Goal: Task Accomplishment & Management: Use online tool/utility

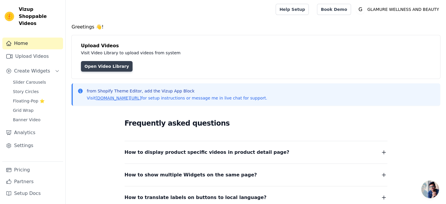
click at [94, 64] on link "Open Video Library" at bounding box center [107, 66] width 52 height 11
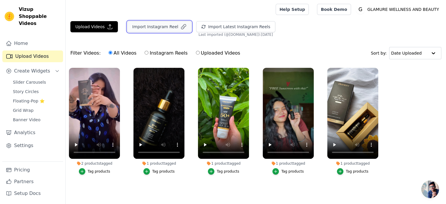
click at [166, 26] on button "Import Instagram Reel" at bounding box center [159, 26] width 64 height 11
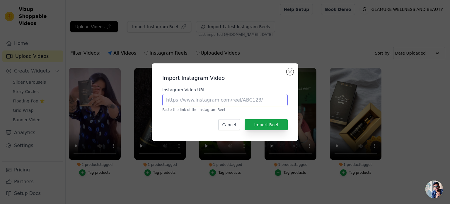
click at [238, 97] on input "Instagram Video URL" at bounding box center [224, 100] width 125 height 12
click at [289, 69] on button "Close modal" at bounding box center [290, 71] width 7 height 7
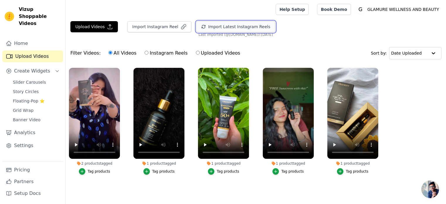
click at [255, 27] on button "Import Latest Instagram Reels" at bounding box center [235, 26] width 79 height 11
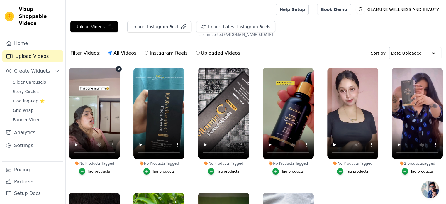
scroll to position [59, 0]
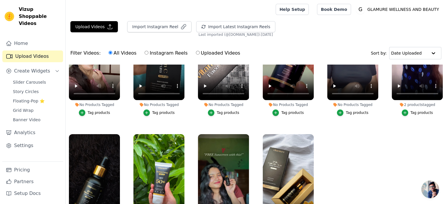
click at [96, 113] on div "Tag products" at bounding box center [99, 112] width 23 height 5
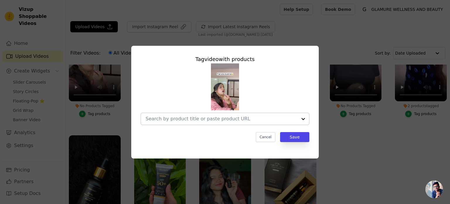
click at [184, 118] on input "No Products Tagged Tag video with products Cancel Save Tag products" at bounding box center [222, 119] width 152 height 6
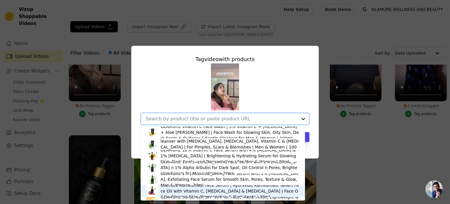
click at [177, 190] on div "Glamure Kumkumadi Face Serum | Ayurvedic Kumkumadi Tailam Face Oil with Vitamin…" at bounding box center [230, 191] width 139 height 18
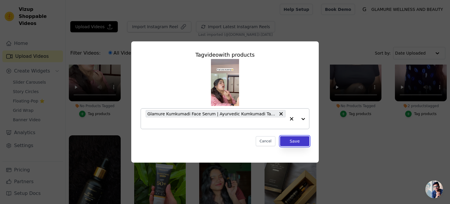
click at [288, 142] on button "Save" at bounding box center [294, 141] width 29 height 10
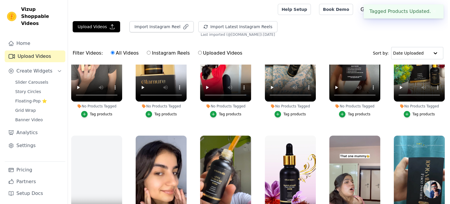
scroll to position [0, 0]
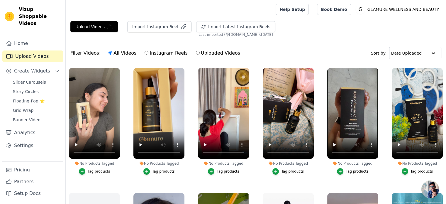
click at [88, 169] on div "Tag products" at bounding box center [99, 171] width 23 height 5
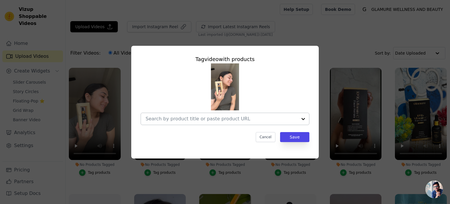
click at [177, 118] on input "No Products Tagged Tag video with products Cancel Save Tag products" at bounding box center [222, 119] width 152 height 6
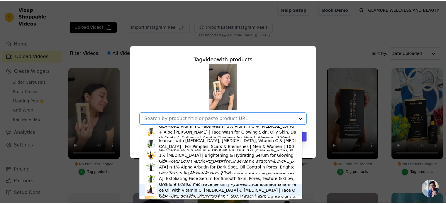
scroll to position [8, 0]
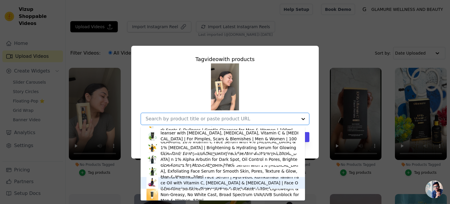
click at [180, 181] on div "Glamure Kumkumadi Face Serum | Ayurvedic Kumkumadi Tailam Face Oil with Vitamin…" at bounding box center [230, 183] width 139 height 18
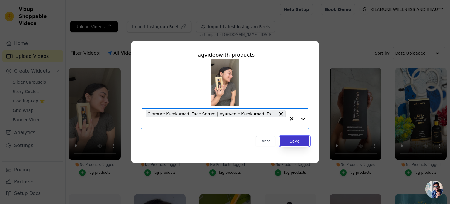
click at [298, 142] on button "Save" at bounding box center [294, 141] width 29 height 10
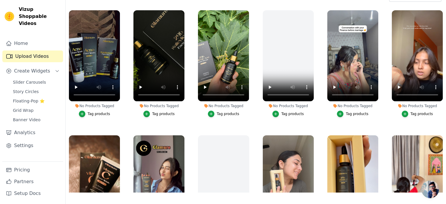
scroll to position [60, 0]
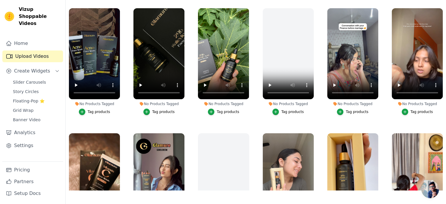
click at [94, 110] on div "Tag products" at bounding box center [99, 111] width 23 height 5
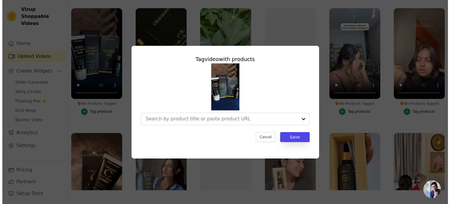
scroll to position [0, 0]
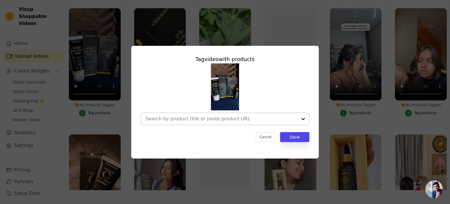
click at [220, 115] on div at bounding box center [222, 119] width 152 height 12
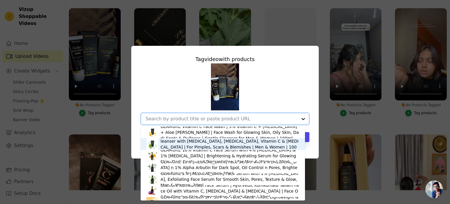
click at [194, 141] on div "GLAMURE Acne Face Wash for Oily & Acne-Prone Skin | Clarifying Cleanser with [M…" at bounding box center [230, 143] width 139 height 23
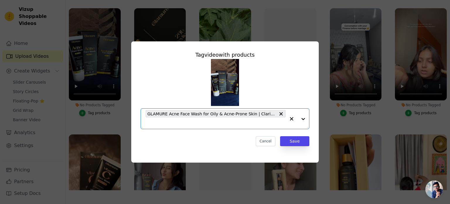
click at [191, 122] on input "No Products Tagged Tag video with products Option GLAMURE Acne Face Wash for Oi…" at bounding box center [216, 123] width 140 height 6
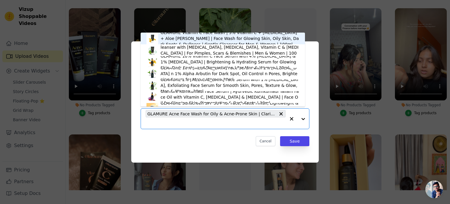
scroll to position [8, 0]
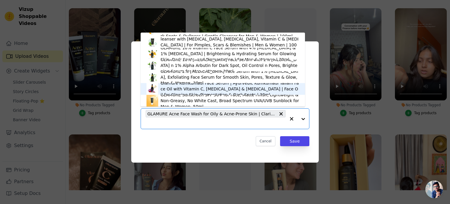
click at [191, 84] on div "Glamure Kumkumadi Face Serum | Ayurvedic Kumkumadi Tailam Face Oil with Vitamin…" at bounding box center [230, 89] width 139 height 18
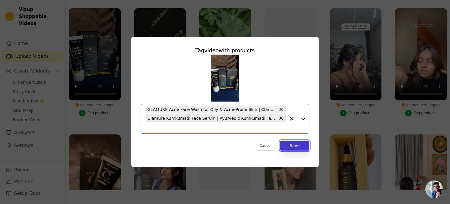
click at [288, 147] on button "Save" at bounding box center [294, 145] width 29 height 10
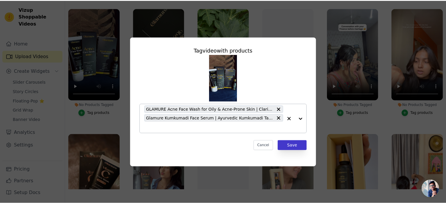
scroll to position [60, 0]
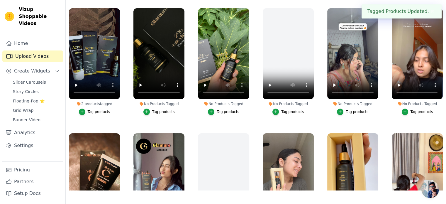
click at [169, 109] on div "Tag products" at bounding box center [163, 111] width 23 height 5
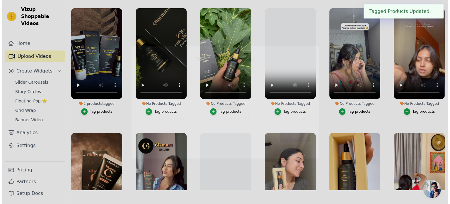
scroll to position [0, 0]
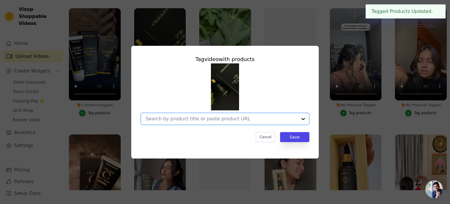
click at [174, 117] on input "No Products Tagged Tag video with products Option undefined, selected. Select i…" at bounding box center [222, 119] width 152 height 6
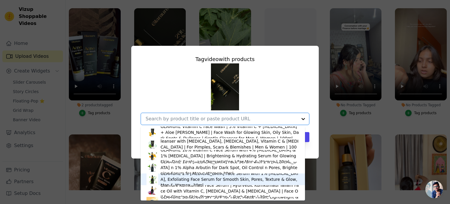
click at [192, 181] on div "GLAMURE 2% [MEDICAL_DATA] Face Serum with 1% [MEDICAL_DATA], Exfoliating Face S…" at bounding box center [230, 179] width 139 height 18
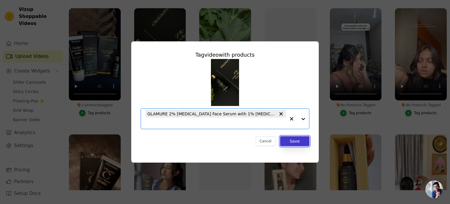
click at [293, 142] on button "Save" at bounding box center [294, 141] width 29 height 10
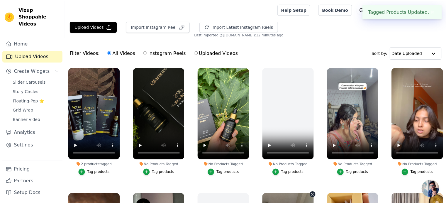
scroll to position [60, 0]
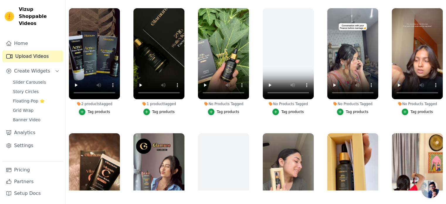
click at [226, 111] on div "Tag products" at bounding box center [228, 111] width 23 height 5
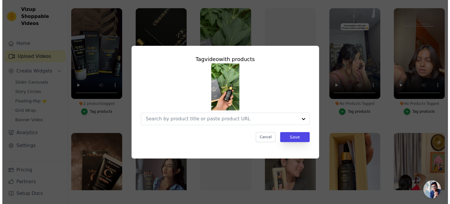
scroll to position [0, 0]
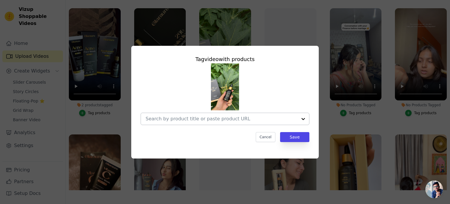
click at [226, 118] on input "No Products Tagged Tag video with products Cancel Save Tag products" at bounding box center [222, 119] width 152 height 6
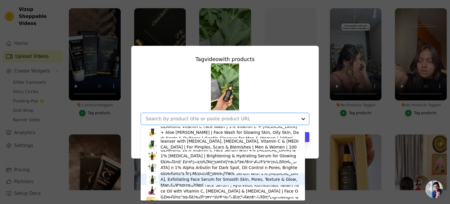
click at [226, 178] on div "GLAMURE 2% [MEDICAL_DATA] Face Serum with 1% [MEDICAL_DATA], Exfoliating Face S…" at bounding box center [230, 179] width 139 height 18
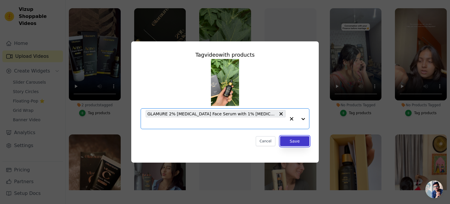
click at [288, 142] on button "Save" at bounding box center [294, 141] width 29 height 10
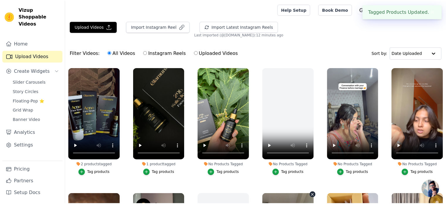
scroll to position [60, 0]
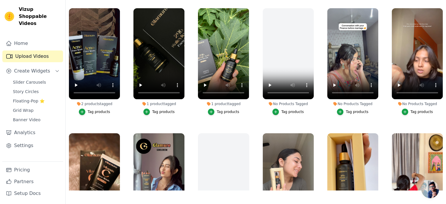
click at [349, 111] on div "Tag products" at bounding box center [357, 111] width 23 height 5
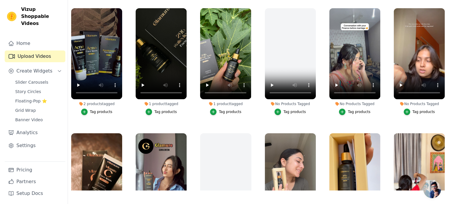
scroll to position [0, 0]
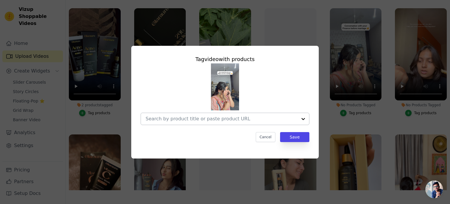
click at [241, 118] on input "No Products Tagged Tag video with products Cancel Save Tag products" at bounding box center [222, 119] width 152 height 6
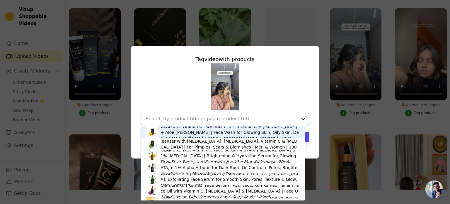
click at [231, 133] on div "GLAMURE Vitamin C Face Wash | 3% Vitamin C + [MEDICAL_DATA] + Aloe [PERSON_NAME…" at bounding box center [230, 132] width 139 height 18
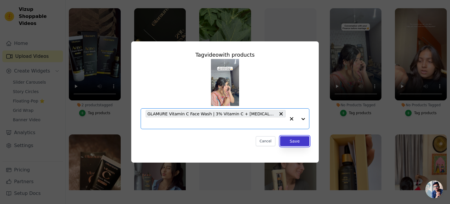
click at [298, 140] on button "Save" at bounding box center [294, 141] width 29 height 10
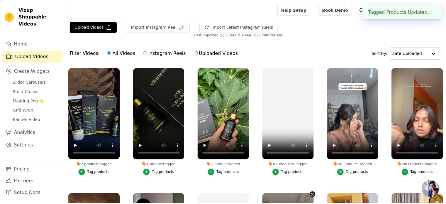
scroll to position [60, 0]
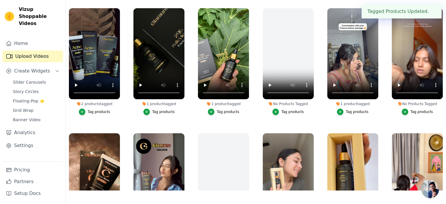
click at [412, 109] on div "Tag products" at bounding box center [421, 111] width 23 height 5
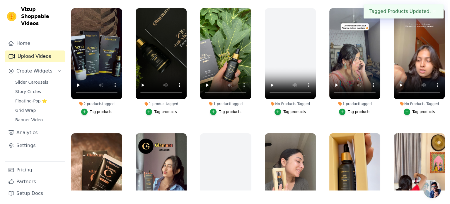
scroll to position [0, 0]
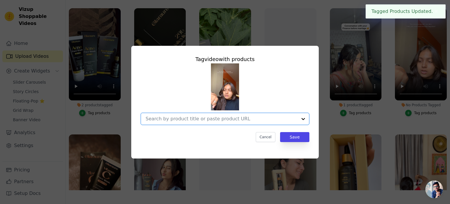
click at [244, 117] on input "No Products Tagged Tag video with products Option undefined, selected. Select i…" at bounding box center [222, 119] width 152 height 6
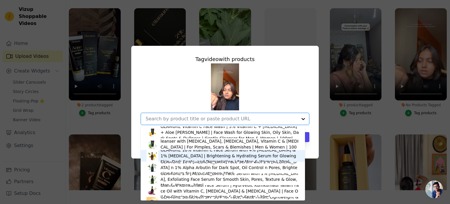
click at [219, 154] on div "GLAMURE 10% Vitamin C Face Serum with 4% [MEDICAL_DATA] & 1% [MEDICAL_DATA] | B…" at bounding box center [230, 156] width 139 height 18
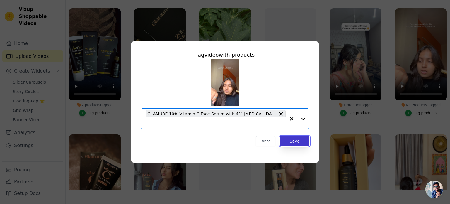
click at [285, 143] on button "Save" at bounding box center [294, 141] width 29 height 10
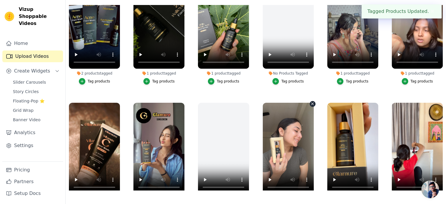
scroll to position [59, 0]
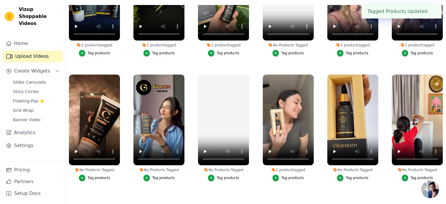
click at [86, 176] on button "Tag products" at bounding box center [94, 177] width 31 height 6
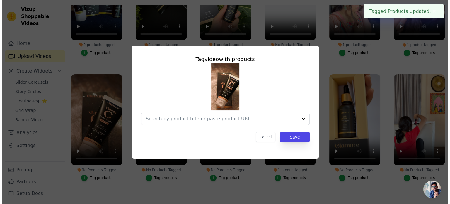
scroll to position [0, 0]
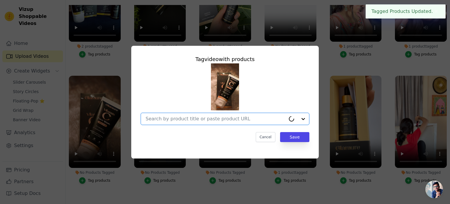
click at [195, 117] on input "No Products Tagged Tag video with products Option undefined, selected. Cancel S…" at bounding box center [216, 119] width 140 height 6
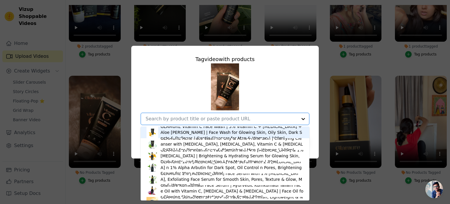
click at [193, 132] on div "GLAMURE Vitamin C Face Wash | 3% Vitamin C + [MEDICAL_DATA] + Aloe [PERSON_NAME…" at bounding box center [232, 132] width 143 height 18
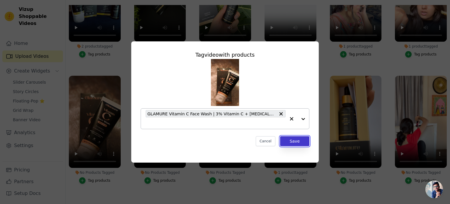
click at [290, 139] on button "Save" at bounding box center [294, 141] width 29 height 10
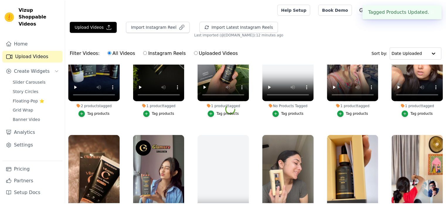
scroll to position [60, 0]
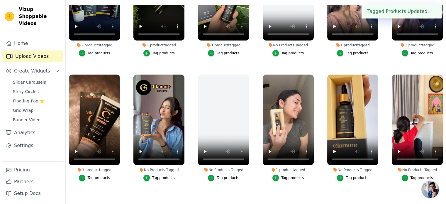
click at [160, 175] on div "Tag products" at bounding box center [163, 177] width 23 height 5
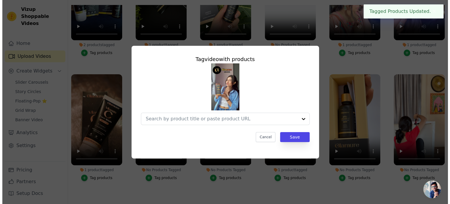
scroll to position [0, 0]
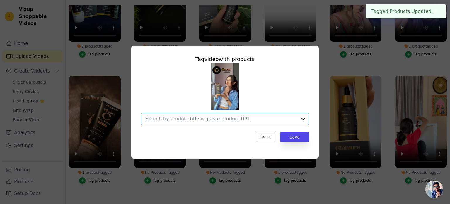
click at [211, 121] on input "No Products Tagged Tag video with products Option undefined, selected. Select i…" at bounding box center [222, 119] width 152 height 6
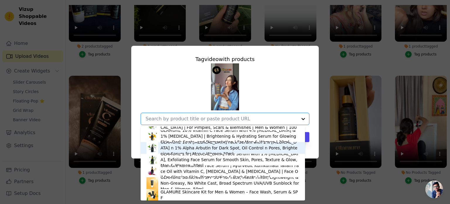
scroll to position [20, 0]
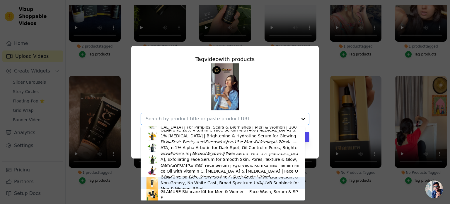
click at [194, 181] on div "GLAMURE Sunscreen SPF 50+ for Face, Matte Finish, Lightweight & Non-Greasy, No …" at bounding box center [230, 183] width 139 height 18
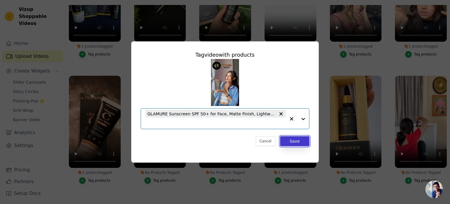
click at [292, 140] on button "Save" at bounding box center [294, 141] width 29 height 10
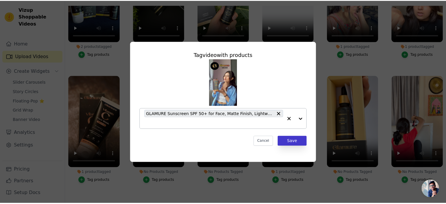
scroll to position [60, 0]
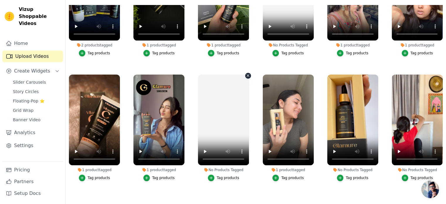
click at [246, 76] on icon "button" at bounding box center [248, 75] width 4 height 4
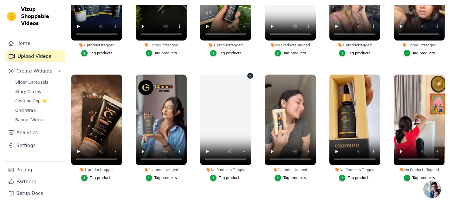
scroll to position [0, 0]
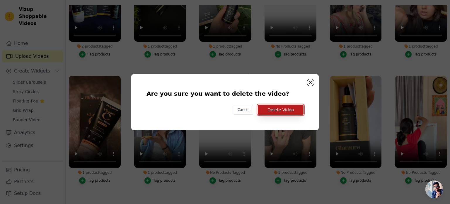
click at [269, 106] on button "Delete Video" at bounding box center [281, 110] width 46 height 10
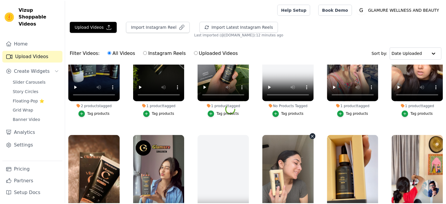
scroll to position [60, 0]
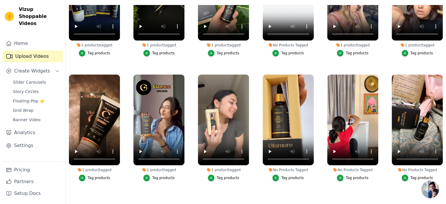
click at [281, 177] on div "Tag products" at bounding box center [292, 177] width 23 height 5
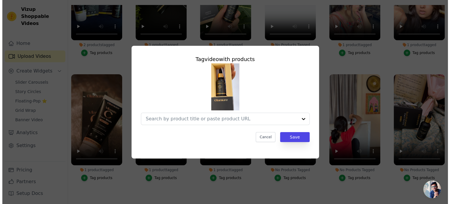
scroll to position [0, 0]
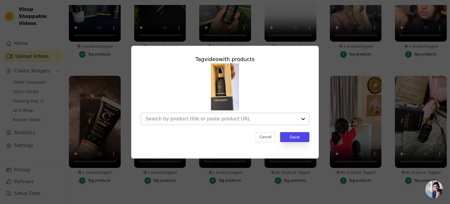
click at [232, 123] on div at bounding box center [222, 119] width 152 height 12
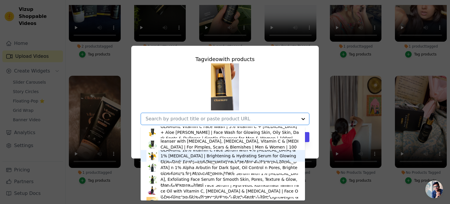
click at [219, 156] on div "GLAMURE 10% Vitamin C Face Serum with 4% [MEDICAL_DATA] & 1% [MEDICAL_DATA] | B…" at bounding box center [230, 156] width 139 height 18
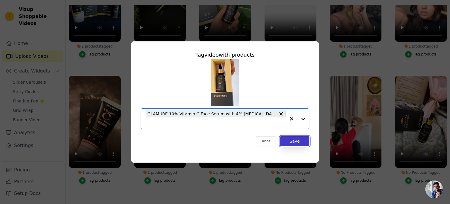
click at [291, 142] on button "Save" at bounding box center [294, 141] width 29 height 10
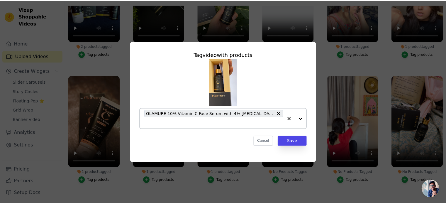
scroll to position [60, 0]
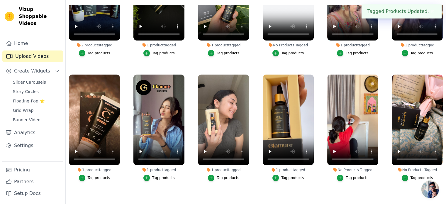
click at [344, 174] on button "Tag products" at bounding box center [352, 177] width 31 height 6
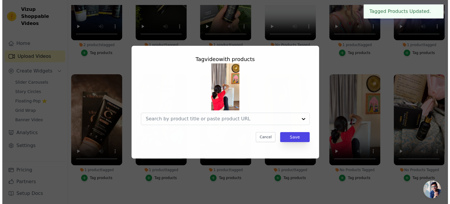
scroll to position [0, 0]
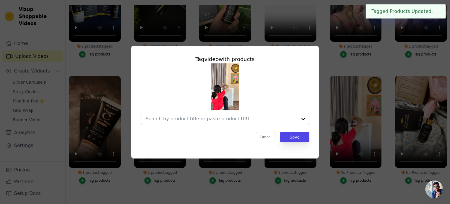
click at [262, 123] on div at bounding box center [222, 119] width 152 height 12
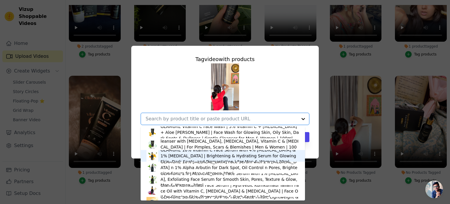
click at [223, 154] on div "GLAMURE 10% Vitamin C Face Serum with 4% [MEDICAL_DATA] & 1% [MEDICAL_DATA] | B…" at bounding box center [230, 156] width 139 height 18
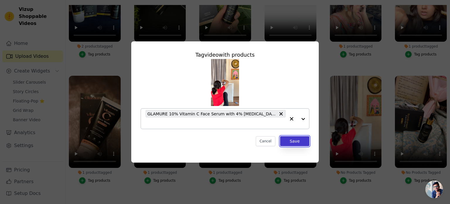
click at [288, 142] on button "Save" at bounding box center [294, 141] width 29 height 10
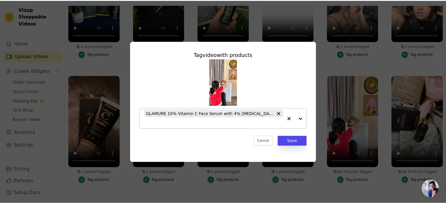
scroll to position [60, 0]
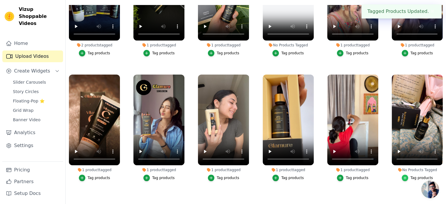
click at [404, 176] on icon "button" at bounding box center [405, 178] width 4 height 4
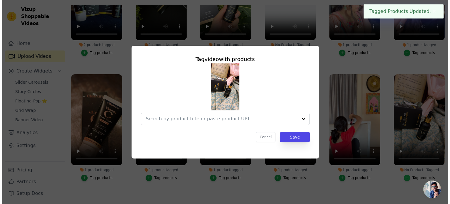
scroll to position [0, 0]
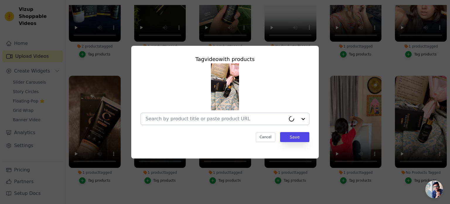
click at [262, 120] on input "No Products Tagged Tag video with products Cancel Save Tag products" at bounding box center [216, 119] width 140 height 6
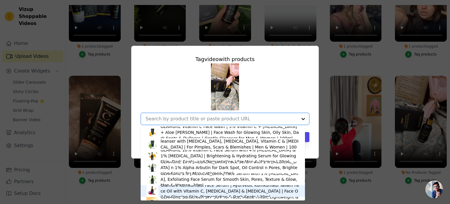
click at [196, 191] on div "Glamure Kumkumadi Face Serum | Ayurvedic Kumkumadi Tailam Face Oil with Vitamin…" at bounding box center [230, 191] width 139 height 18
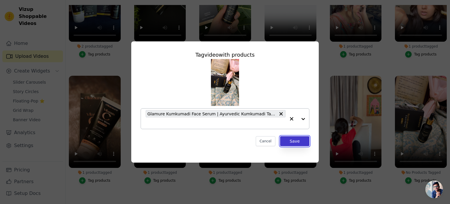
click at [304, 144] on button "Save" at bounding box center [294, 141] width 29 height 10
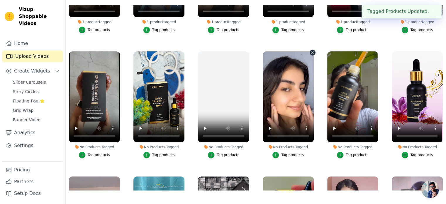
scroll to position [234, 0]
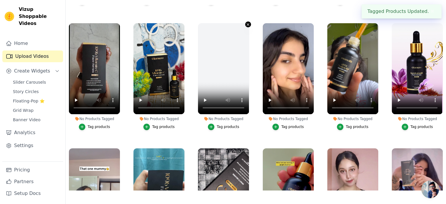
click at [248, 22] on icon "button" at bounding box center [248, 24] width 4 height 4
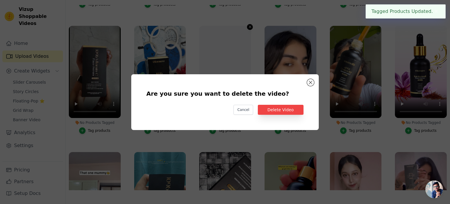
scroll to position [236, 0]
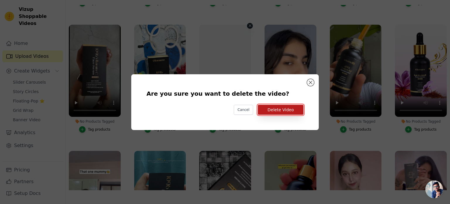
click at [277, 108] on button "Delete Video" at bounding box center [281, 110] width 46 height 10
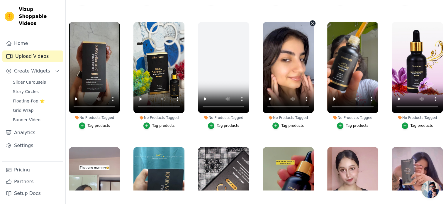
scroll to position [234, 0]
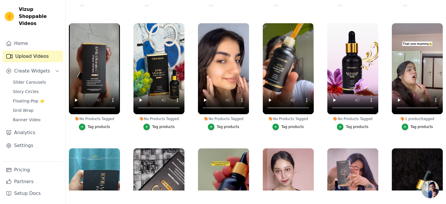
click at [100, 125] on div "Tag products" at bounding box center [99, 126] width 23 height 5
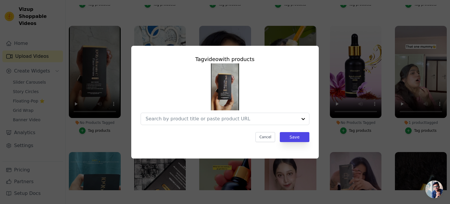
scroll to position [236, 0]
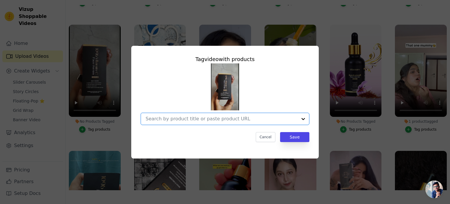
click at [169, 116] on input "No Products Tagged Tag video with products Option undefined, selected. Select i…" at bounding box center [222, 119] width 152 height 6
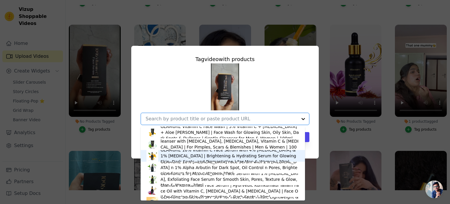
click at [183, 155] on div "GLAMURE 10% Vitamin C Face Serum with 4% [MEDICAL_DATA] & 1% [MEDICAL_DATA] | B…" at bounding box center [230, 156] width 139 height 18
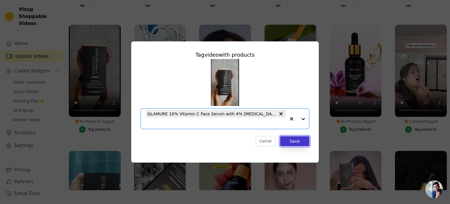
click at [287, 143] on button "Save" at bounding box center [294, 141] width 29 height 10
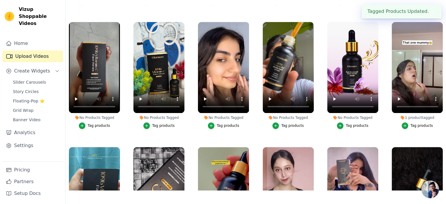
scroll to position [234, 0]
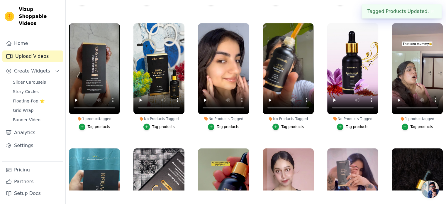
click at [167, 124] on div "Tag products" at bounding box center [163, 126] width 23 height 5
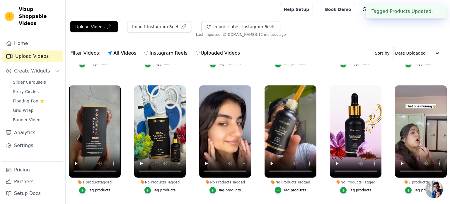
scroll to position [236, 0]
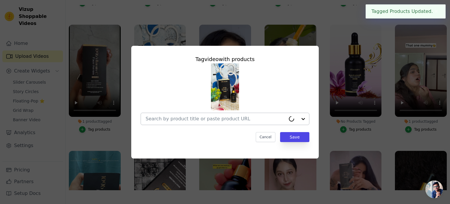
click at [174, 118] on input "No Products Tagged Tag video with products Cancel Save Tag products" at bounding box center [216, 119] width 140 height 6
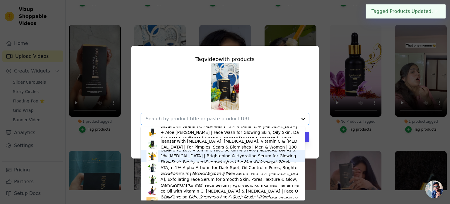
click at [186, 153] on div "GLAMURE 10% Vitamin C Face Serum with 4% [MEDICAL_DATA] & 1% [MEDICAL_DATA] | B…" at bounding box center [230, 156] width 139 height 18
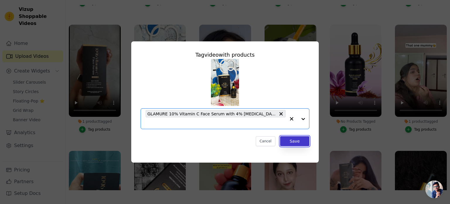
click at [288, 140] on button "Save" at bounding box center [294, 141] width 29 height 10
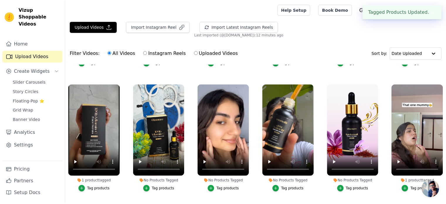
scroll to position [234, 0]
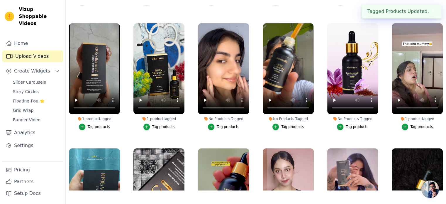
click at [227, 124] on div "Tag products" at bounding box center [228, 126] width 23 height 5
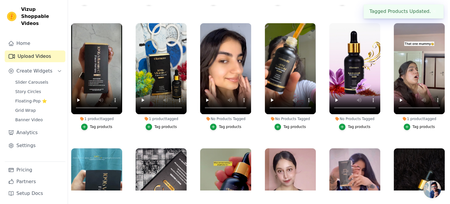
scroll to position [236, 0]
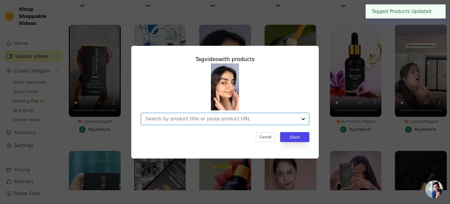
click at [235, 118] on input "No Products Tagged Tag video with products Option undefined, selected. Select i…" at bounding box center [222, 119] width 152 height 6
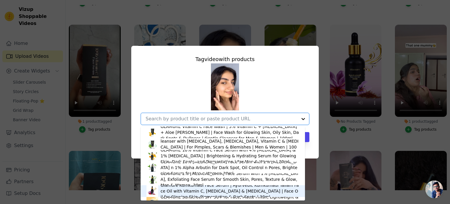
click at [229, 192] on div "Glamure Kumkumadi Face Serum | Ayurvedic Kumkumadi Tailam Face Oil with Vitamin…" at bounding box center [230, 191] width 139 height 18
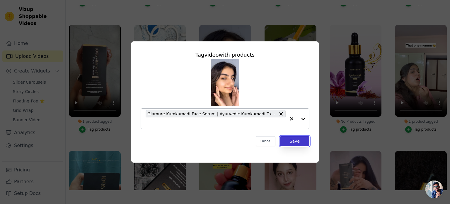
click at [286, 142] on button "Save" at bounding box center [294, 141] width 29 height 10
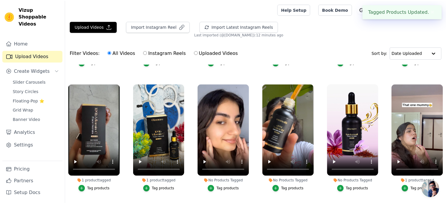
scroll to position [234, 0]
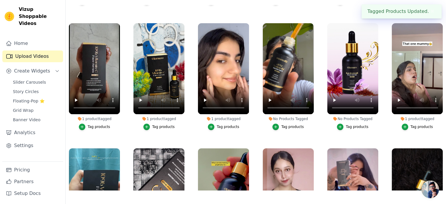
click at [286, 124] on div "Tag products" at bounding box center [292, 126] width 23 height 5
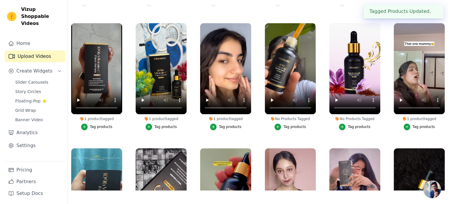
scroll to position [236, 0]
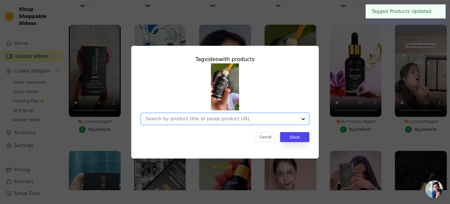
click at [244, 119] on input "No Products Tagged Tag video with products Option undefined, selected. Select i…" at bounding box center [222, 119] width 152 height 6
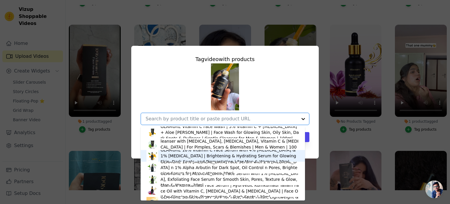
click at [196, 159] on div "GLAMURE 10% Vitamin C Face Serum with 4% [MEDICAL_DATA] & 1% [MEDICAL_DATA] | B…" at bounding box center [230, 156] width 139 height 18
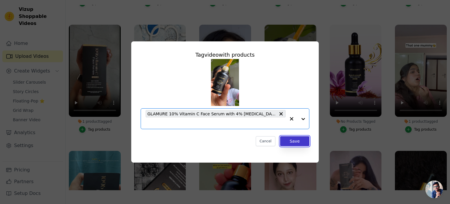
click at [293, 142] on button "Save" at bounding box center [294, 141] width 29 height 10
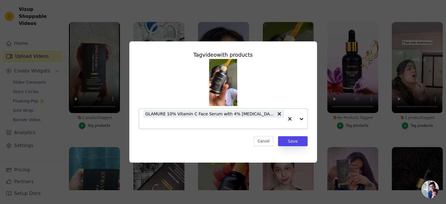
scroll to position [234, 0]
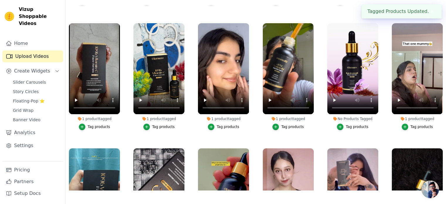
click at [348, 124] on div "Tag products" at bounding box center [357, 126] width 23 height 5
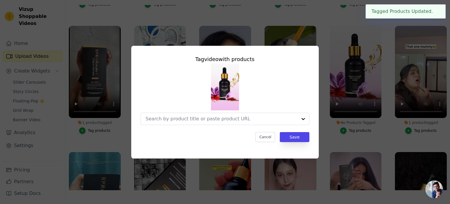
scroll to position [0, 0]
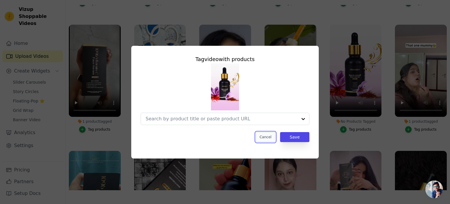
click at [265, 134] on button "Cancel" at bounding box center [266, 137] width 20 height 10
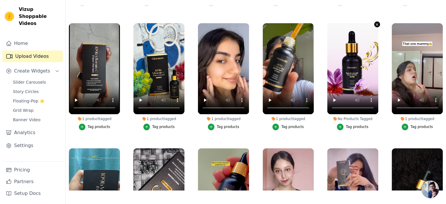
click at [375, 22] on icon "button" at bounding box center [377, 24] width 4 height 4
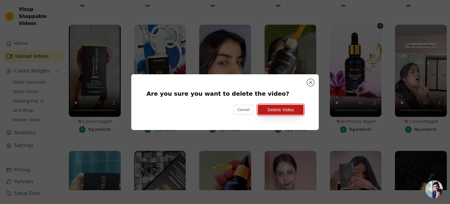
click at [288, 111] on button "Delete Video" at bounding box center [281, 110] width 46 height 10
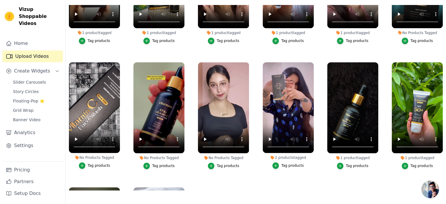
click at [102, 163] on div "Tag products" at bounding box center [99, 165] width 23 height 5
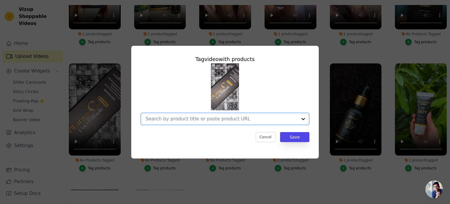
click at [204, 116] on input "No Products Tagged Tag video with products Option undefined, selected. Select i…" at bounding box center [222, 119] width 152 height 6
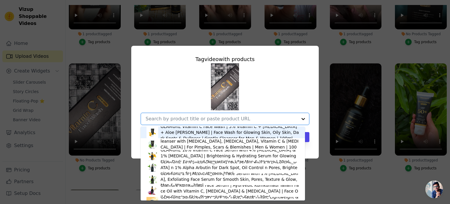
click at [199, 131] on div "GLAMURE Vitamin C Face Wash | 3% Vitamin C + [MEDICAL_DATA] + Aloe [PERSON_NAME…" at bounding box center [230, 132] width 139 height 18
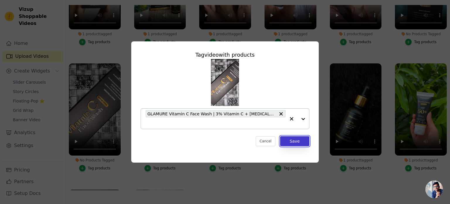
click at [290, 140] on button "Save" at bounding box center [294, 141] width 29 height 10
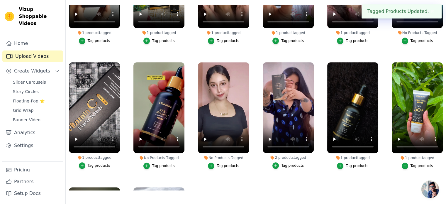
click at [151, 162] on button "Tag products" at bounding box center [158, 165] width 31 height 6
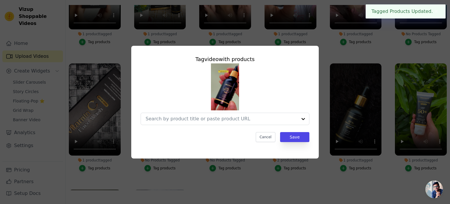
click at [188, 125] on div "Tag video with products Cancel Save" at bounding box center [225, 98] width 178 height 96
click at [191, 120] on input "No Products Tagged Tag video with products Cancel Save Tag products" at bounding box center [222, 119] width 152 height 6
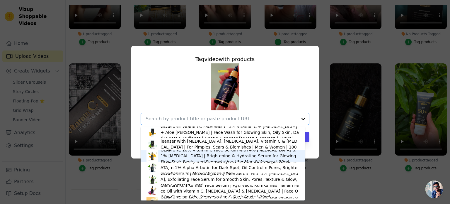
click at [183, 156] on div "GLAMURE 10% Vitamin C Face Serum with 4% [MEDICAL_DATA] & 1% [MEDICAL_DATA] | B…" at bounding box center [230, 156] width 139 height 18
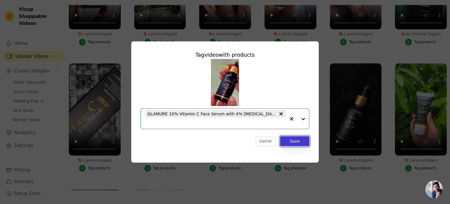
click at [299, 138] on button "Save" at bounding box center [294, 141] width 29 height 10
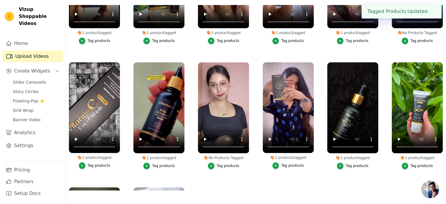
click at [217, 163] on div "Tag products" at bounding box center [228, 165] width 23 height 5
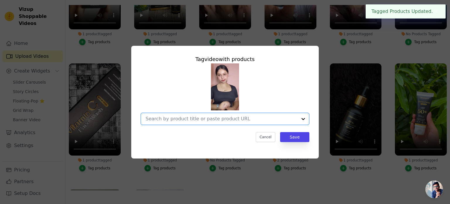
click at [221, 121] on input "No Products Tagged Tag video with products Option undefined, selected. Select i…" at bounding box center [222, 119] width 152 height 6
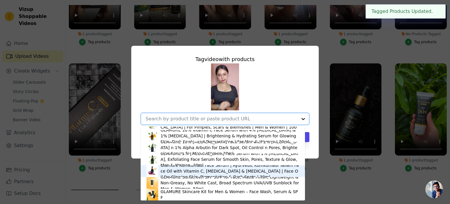
click at [195, 171] on div "Glamure Kumkumadi Face Serum | Ayurvedic Kumkumadi Tailam Face Oil with Vitamin…" at bounding box center [230, 171] width 139 height 18
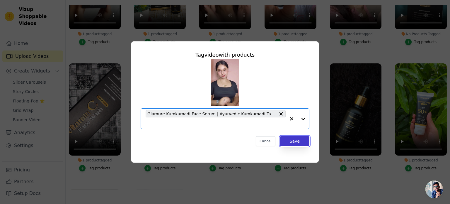
click at [288, 143] on button "Save" at bounding box center [294, 141] width 29 height 10
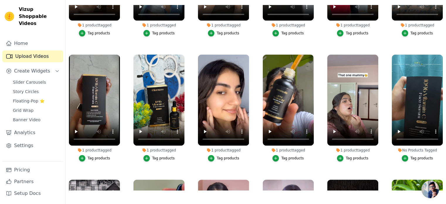
click at [406, 158] on button "Tag products" at bounding box center [417, 158] width 31 height 6
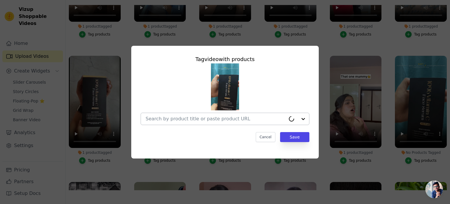
click at [227, 119] on input "No Products Tagged Tag video with products Cancel Save Tag products" at bounding box center [216, 119] width 140 height 6
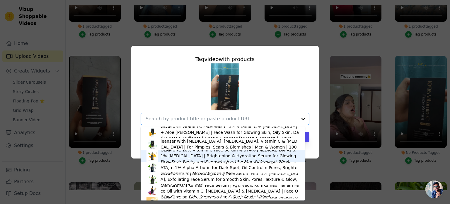
click at [187, 158] on div "GLAMURE 10% Vitamin C Face Serum with 4% [MEDICAL_DATA] & 1% [MEDICAL_DATA] | B…" at bounding box center [230, 156] width 139 height 18
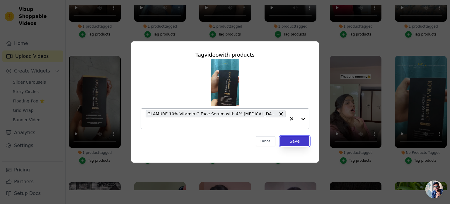
click at [303, 142] on button "Save" at bounding box center [294, 141] width 29 height 10
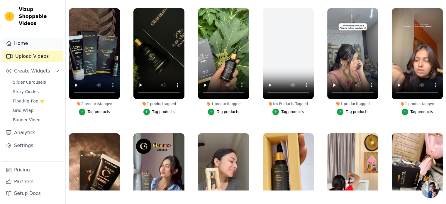
click at [24, 40] on link "Home" at bounding box center [32, 44] width 61 height 12
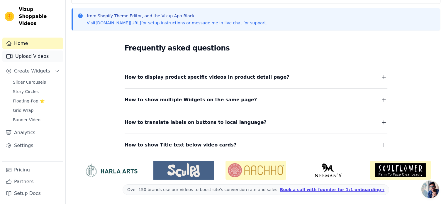
click at [35, 50] on link "Upload Videos" at bounding box center [32, 56] width 61 height 12
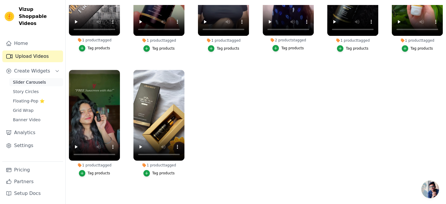
click at [24, 79] on span "Slider Carousels" at bounding box center [29, 82] width 33 height 6
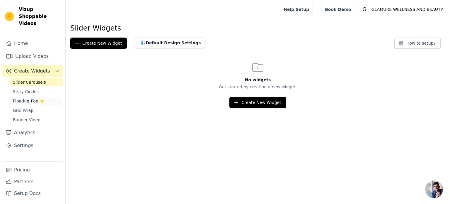
click at [28, 98] on span "Floating-Pop ⭐" at bounding box center [29, 101] width 32 height 6
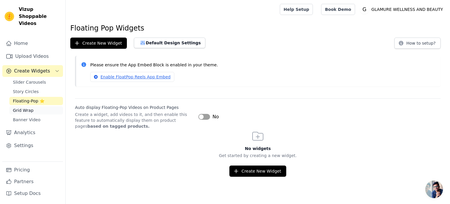
click at [34, 106] on link "Grid Wrap" at bounding box center [36, 110] width 54 height 8
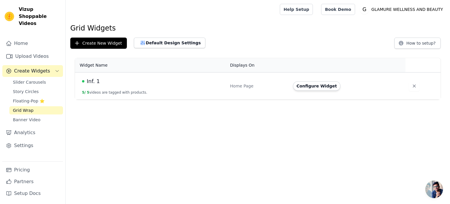
click at [152, 84] on div "Inf. 1" at bounding box center [152, 81] width 141 height 8
click at [298, 85] on button "Configure Widget" at bounding box center [316, 85] width 47 height 9
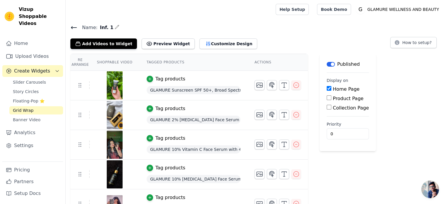
click at [327, 99] on input "Product Page" at bounding box center [329, 97] width 5 height 5
checkbox input "true"
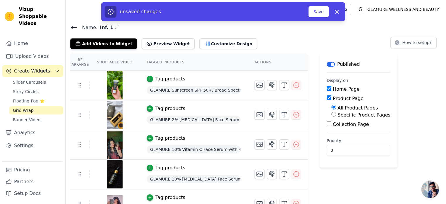
click at [331, 114] on input "Specific Product Pages" at bounding box center [333, 114] width 5 height 5
radio input "true"
click at [331, 106] on input "All Product Pages" at bounding box center [333, 107] width 5 height 5
radio input "true"
click at [333, 123] on label "Collection Page" at bounding box center [351, 124] width 36 height 6
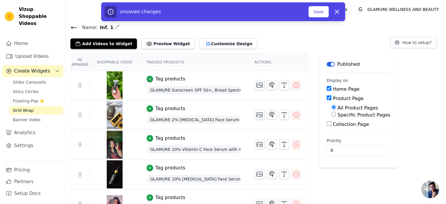
click at [331, 123] on input "Collection Page" at bounding box center [329, 123] width 5 height 5
checkbox input "true"
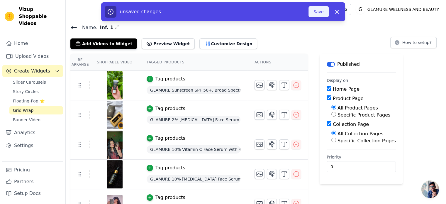
click at [316, 17] on button "Save" at bounding box center [318, 11] width 20 height 11
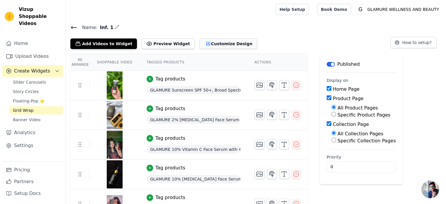
click at [218, 43] on button "Customize Design" at bounding box center [228, 43] width 58 height 11
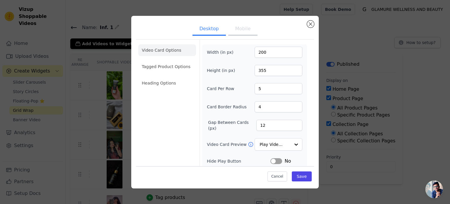
scroll to position [44, 0]
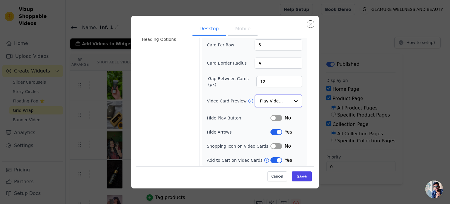
click at [277, 95] on input "Video Card Preview" at bounding box center [275, 101] width 30 height 12
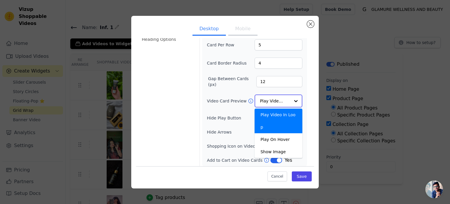
click at [277, 95] on input "Video Card Preview" at bounding box center [275, 101] width 30 height 12
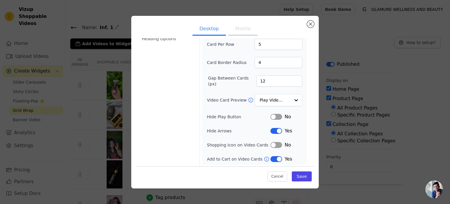
scroll to position [44, 0]
click at [279, 142] on button "Label" at bounding box center [277, 145] width 12 height 6
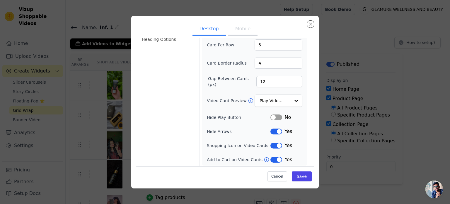
click at [279, 142] on button "Label" at bounding box center [277, 145] width 12 height 6
click at [279, 128] on button "Label" at bounding box center [277, 131] width 12 height 6
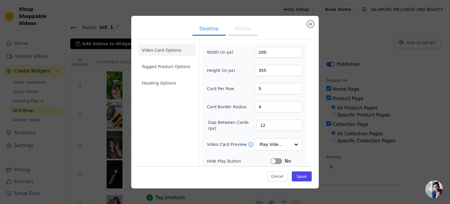
scroll to position [0, 0]
click at [293, 89] on input "5" at bounding box center [279, 88] width 48 height 11
click at [296, 90] on input "4" at bounding box center [279, 88] width 48 height 11
click at [297, 86] on input "5" at bounding box center [279, 88] width 48 height 11
type input "6"
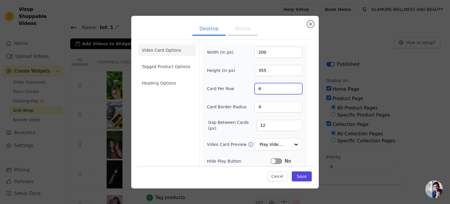
click at [297, 86] on input "6" at bounding box center [279, 88] width 48 height 11
click at [299, 176] on button "Save" at bounding box center [302, 176] width 20 height 10
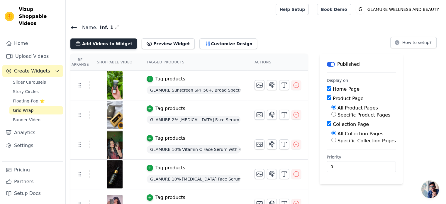
click at [118, 44] on button "Add Videos to Widget" at bounding box center [103, 43] width 67 height 11
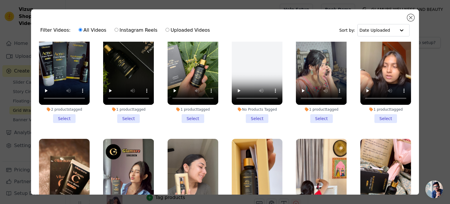
scroll to position [59, 0]
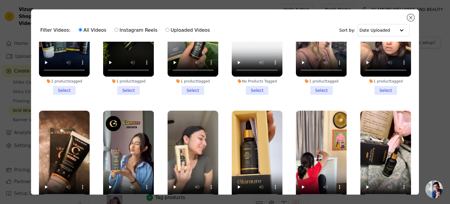
click at [58, 86] on li "2 products tagged Select" at bounding box center [64, 40] width 51 height 108
click at [0, 0] on input "2 products tagged Select" at bounding box center [0, 0] width 0 height 0
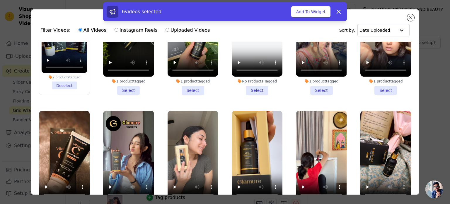
click at [130, 90] on li "1 product tagged Select" at bounding box center [128, 40] width 51 height 108
click at [0, 0] on input "1 product tagged Select" at bounding box center [0, 0] width 0 height 0
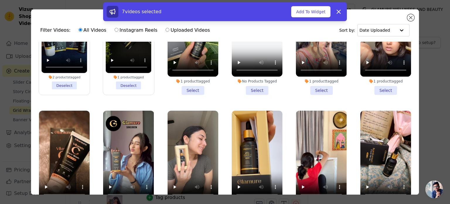
click at [182, 91] on li "1 product tagged Select" at bounding box center [193, 40] width 51 height 108
click at [0, 0] on input "1 product tagged Select" at bounding box center [0, 0] width 0 height 0
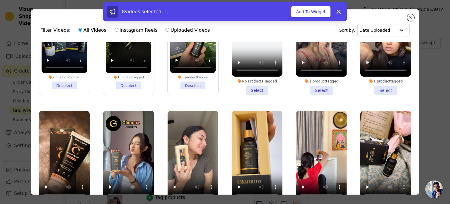
click at [254, 87] on li "No Products Tagged Select" at bounding box center [257, 40] width 51 height 108
click at [0, 0] on input "No Products Tagged Select" at bounding box center [0, 0] width 0 height 0
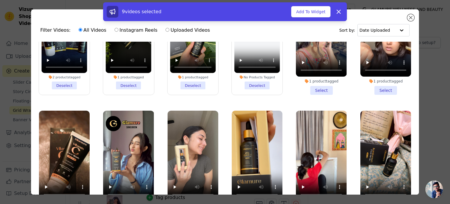
click at [315, 90] on li "1 product tagged Select" at bounding box center [321, 40] width 51 height 108
click at [0, 0] on input "1 product tagged Select" at bounding box center [0, 0] width 0 height 0
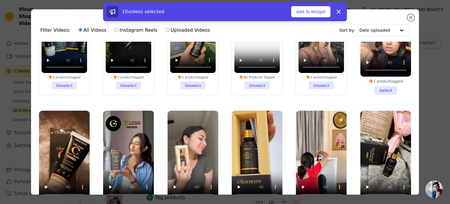
click at [253, 83] on li "No Products Tagged Deselect" at bounding box center [257, 41] width 46 height 98
click at [0, 0] on input "No Products Tagged Deselect" at bounding box center [0, 0] width 0 height 0
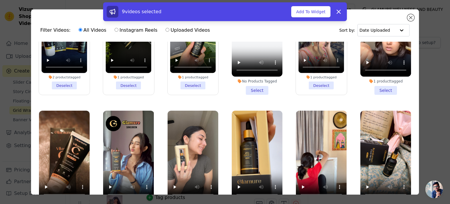
click at [376, 90] on li "1 product tagged Select" at bounding box center [386, 40] width 51 height 108
click at [0, 0] on input "1 product tagged Select" at bounding box center [0, 0] width 0 height 0
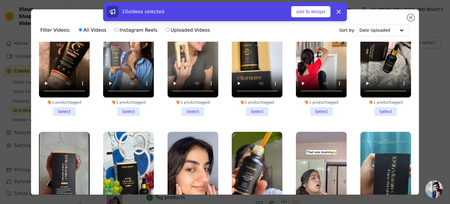
scroll to position [176, 0]
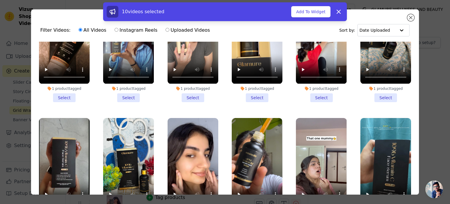
click at [374, 95] on li "1 product tagged Select" at bounding box center [386, 47] width 51 height 108
click at [0, 0] on input "1 product tagged Select" at bounding box center [0, 0] width 0 height 0
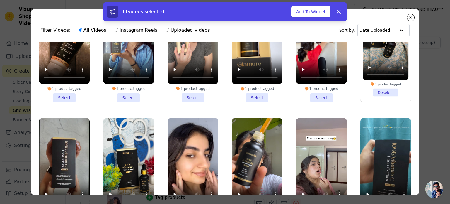
click at [311, 95] on li "1 product tagged Select" at bounding box center [321, 47] width 51 height 108
click at [0, 0] on input "1 product tagged Select" at bounding box center [0, 0] width 0 height 0
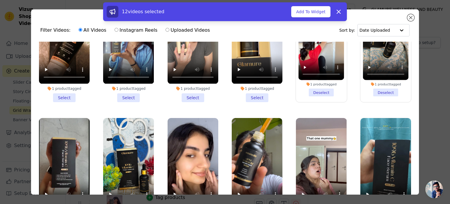
drag, startPoint x: 254, startPoint y: 94, endPoint x: 246, endPoint y: 94, distance: 7.6
click at [253, 94] on li "1 product tagged Select" at bounding box center [257, 47] width 51 height 108
click at [188, 96] on li "1 product tagged Select" at bounding box center [193, 47] width 51 height 108
click at [0, 0] on input "1 product tagged Select" at bounding box center [0, 0] width 0 height 0
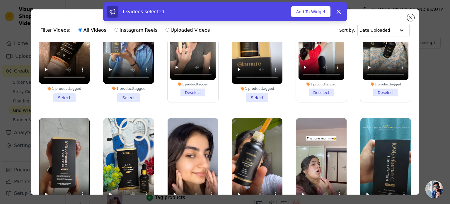
click at [246, 97] on li "1 product tagged Select" at bounding box center [257, 47] width 51 height 108
click at [0, 0] on input "1 product tagged Select" at bounding box center [0, 0] width 0 height 0
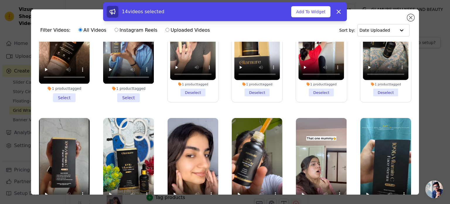
click at [130, 91] on li "1 product tagged Select" at bounding box center [128, 47] width 51 height 108
click at [0, 0] on input "1 product tagged Select" at bounding box center [0, 0] width 0 height 0
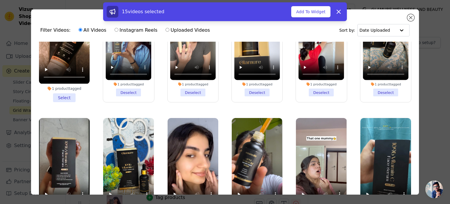
click at [67, 91] on li "1 product tagged Select" at bounding box center [64, 47] width 51 height 108
click at [0, 0] on input "1 product tagged Select" at bounding box center [0, 0] width 0 height 0
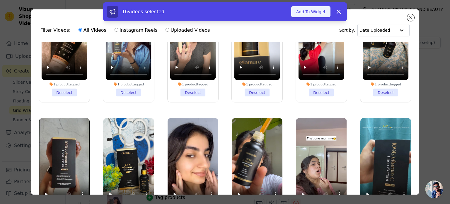
click at [301, 17] on button "Add To Widget" at bounding box center [310, 11] width 39 height 11
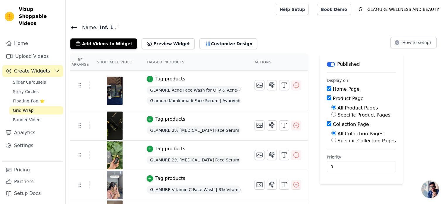
click at [72, 27] on icon at bounding box center [73, 27] width 5 height 2
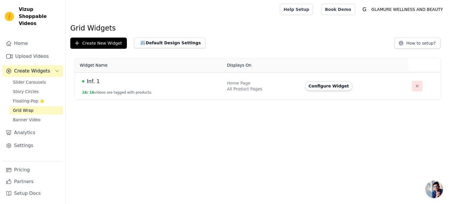
click at [414, 85] on icon "button" at bounding box center [417, 86] width 6 height 6
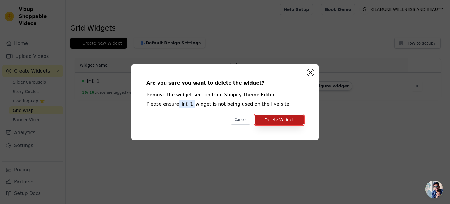
click at [283, 118] on button "Delete Widget" at bounding box center [279, 120] width 49 height 10
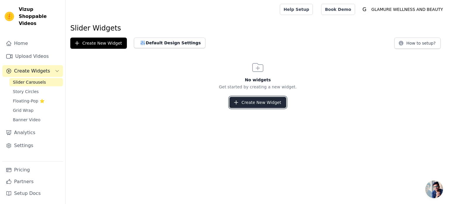
click at [250, 104] on button "Create New Widget" at bounding box center [258, 102] width 57 height 11
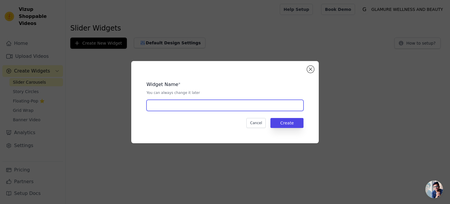
click at [247, 105] on input "text" at bounding box center [225, 105] width 157 height 11
type input "Inf. 1"
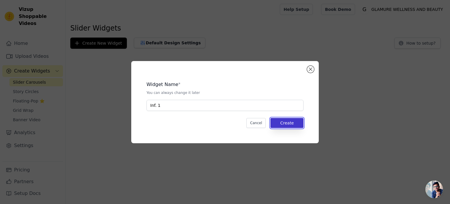
click at [285, 120] on button "Create" at bounding box center [287, 123] width 33 height 10
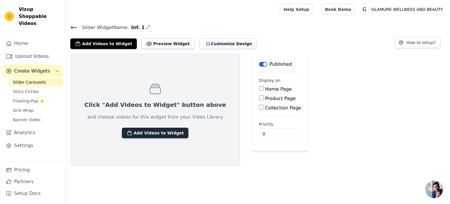
click at [139, 130] on button "Add Videos to Widget" at bounding box center [155, 133] width 67 height 11
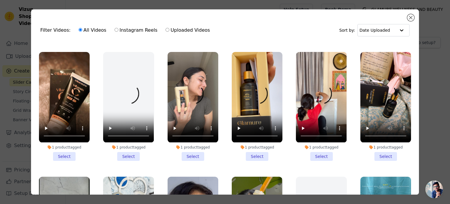
scroll to position [176, 0]
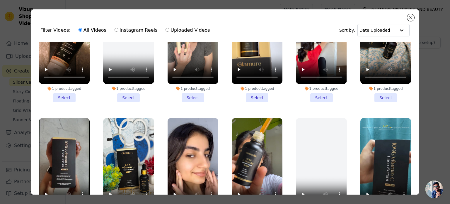
click at [380, 92] on li "1 product tagged Select" at bounding box center [386, 47] width 51 height 108
click at [0, 0] on input "1 product tagged Select" at bounding box center [0, 0] width 0 height 0
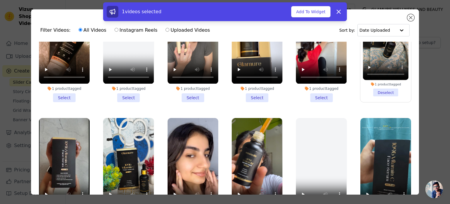
click at [315, 92] on li "1 product tagged Select" at bounding box center [321, 47] width 51 height 108
click at [0, 0] on input "1 product tagged Select" at bounding box center [0, 0] width 0 height 0
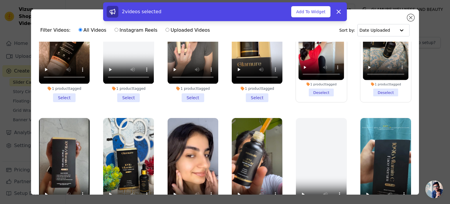
click at [250, 96] on li "1 product tagged Select" at bounding box center [257, 47] width 51 height 108
click at [0, 0] on input "1 product tagged Select" at bounding box center [0, 0] width 0 height 0
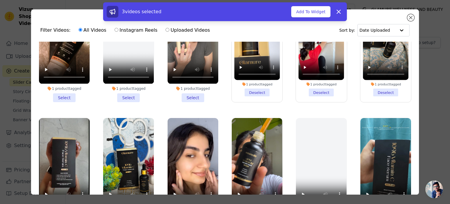
click at [193, 96] on li "1 product tagged Select" at bounding box center [193, 47] width 51 height 108
click at [0, 0] on input "1 product tagged Select" at bounding box center [0, 0] width 0 height 0
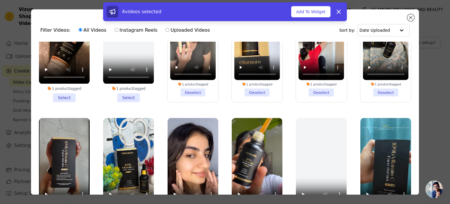
click at [113, 97] on label "1 product tagged Select" at bounding box center [128, 47] width 51 height 109
click at [0, 0] on input "1 product tagged Select" at bounding box center [0, 0] width 0 height 0
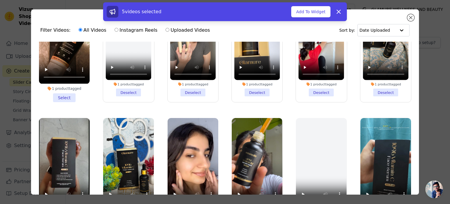
click at [125, 89] on li "1 product tagged Deselect" at bounding box center [129, 48] width 46 height 98
click at [0, 0] on input "1 product tagged Deselect" at bounding box center [0, 0] width 0 height 0
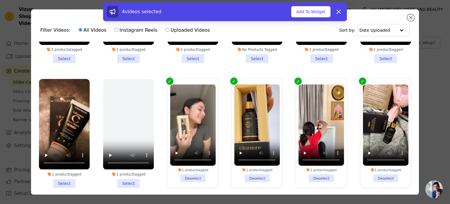
scroll to position [117, 0]
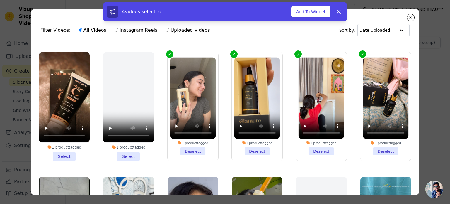
click at [64, 154] on li "1 product tagged Select" at bounding box center [64, 106] width 51 height 108
click at [0, 0] on input "1 product tagged Select" at bounding box center [0, 0] width 0 height 0
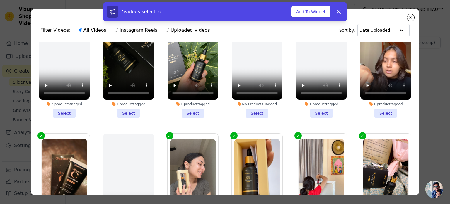
scroll to position [0, 0]
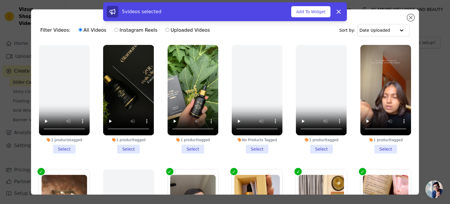
click at [381, 144] on li "1 product tagged Select" at bounding box center [386, 99] width 51 height 108
click at [0, 0] on input "1 product tagged Select" at bounding box center [0, 0] width 0 height 0
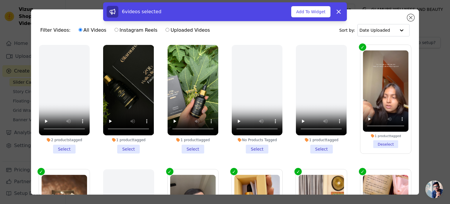
click at [319, 147] on li "1 product tagged Select" at bounding box center [321, 99] width 51 height 108
click at [0, 0] on input "1 product tagged Select" at bounding box center [0, 0] width 0 height 0
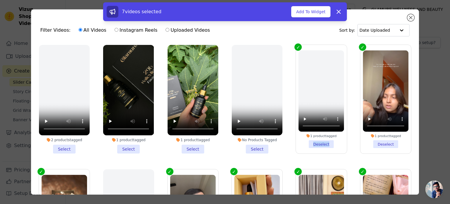
click at [319, 147] on label "1 product tagged Deselect" at bounding box center [321, 99] width 51 height 109
click at [0, 0] on input "1 product tagged Deselect" at bounding box center [0, 0] width 0 height 0
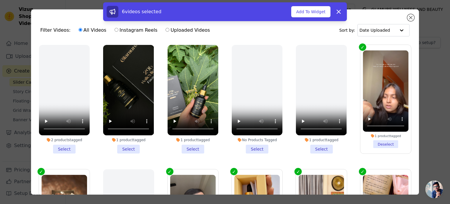
click at [193, 148] on li "1 product tagged Select" at bounding box center [193, 99] width 51 height 108
click at [0, 0] on input "1 product tagged Select" at bounding box center [0, 0] width 0 height 0
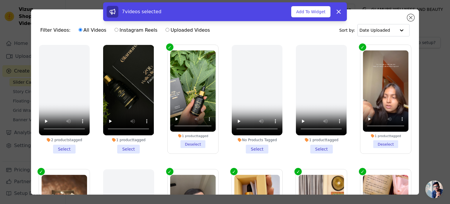
click at [135, 145] on li "1 product tagged Select" at bounding box center [128, 99] width 51 height 108
click at [0, 0] on input "1 product tagged Select" at bounding box center [0, 0] width 0 height 0
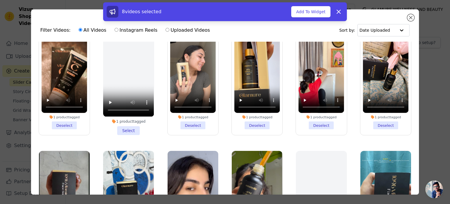
scroll to position [234, 0]
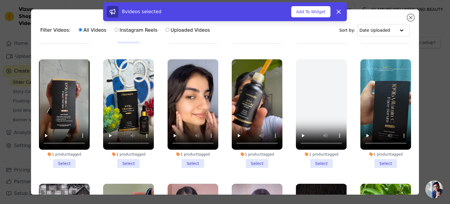
click at [68, 157] on li "1 product tagged Select" at bounding box center [64, 113] width 51 height 108
click at [0, 0] on input "1 product tagged Select" at bounding box center [0, 0] width 0 height 0
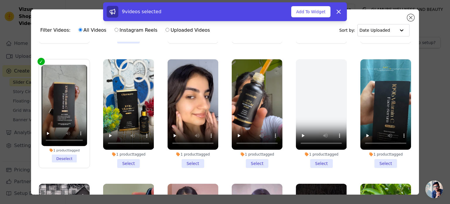
click at [133, 157] on li "1 product tagged Select" at bounding box center [128, 113] width 51 height 108
click at [0, 0] on input "1 product tagged Select" at bounding box center [0, 0] width 0 height 0
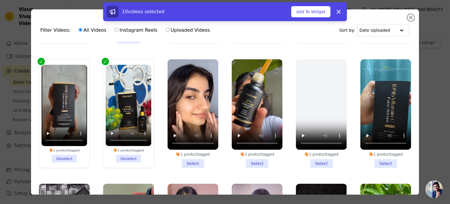
click at [188, 155] on li "1 product tagged Select" at bounding box center [193, 113] width 51 height 108
click at [0, 0] on input "1 product tagged Select" at bounding box center [0, 0] width 0 height 0
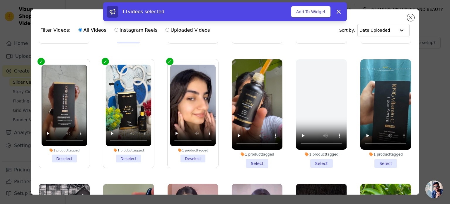
click at [258, 154] on li "1 product tagged Select" at bounding box center [257, 113] width 51 height 108
click at [0, 0] on input "1 product tagged Select" at bounding box center [0, 0] width 0 height 0
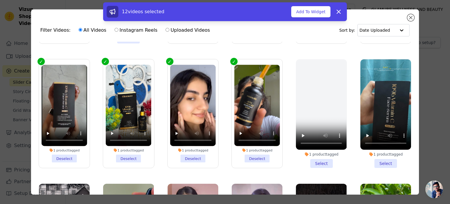
click at [381, 157] on li "1 product tagged Select" at bounding box center [386, 113] width 51 height 108
click at [0, 0] on input "1 product tagged Select" at bounding box center [0, 0] width 0 height 0
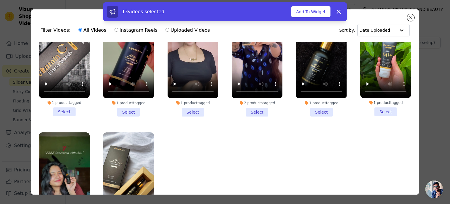
scroll to position [352, 0]
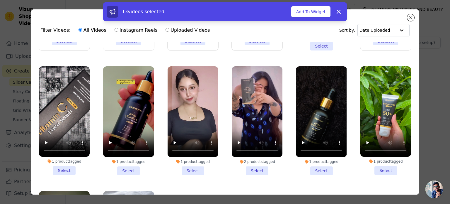
click at [380, 161] on li "1 product tagged Select" at bounding box center [386, 120] width 51 height 108
click at [0, 0] on input "1 product tagged Select" at bounding box center [0, 0] width 0 height 0
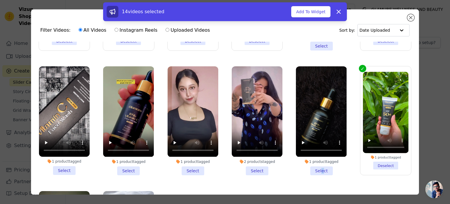
click at [317, 159] on li "1 product tagged Select" at bounding box center [321, 120] width 51 height 108
click at [313, 164] on li "1 product tagged Select" at bounding box center [321, 120] width 51 height 108
click at [0, 0] on input "1 product tagged Select" at bounding box center [0, 0] width 0 height 0
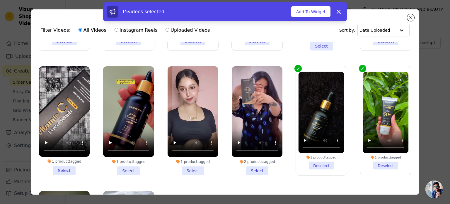
click at [252, 158] on li "2 products tagged Select" at bounding box center [257, 120] width 51 height 108
click at [0, 0] on input "2 products tagged Select" at bounding box center [0, 0] width 0 height 0
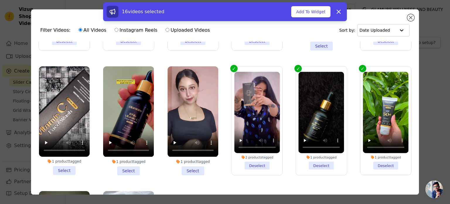
click at [198, 162] on li "1 product tagged Select" at bounding box center [193, 120] width 51 height 108
click at [0, 0] on input "1 product tagged Select" at bounding box center [0, 0] width 0 height 0
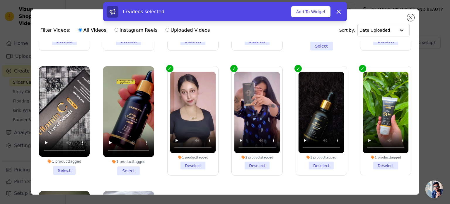
click at [122, 161] on li "1 product tagged Select" at bounding box center [128, 120] width 51 height 108
click at [0, 0] on input "1 product tagged Select" at bounding box center [0, 0] width 0 height 0
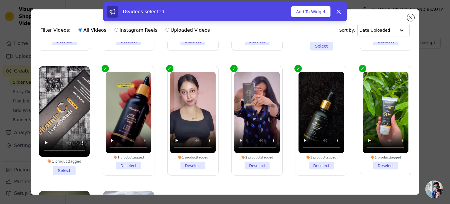
click at [76, 162] on li "1 product tagged Select" at bounding box center [64, 120] width 51 height 108
click at [0, 0] on input "1 product tagged Select" at bounding box center [0, 0] width 0 height 0
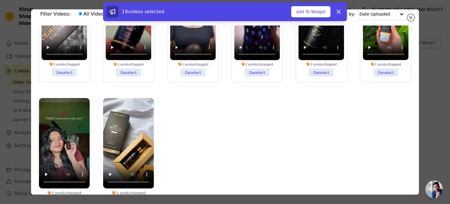
scroll to position [51, 0]
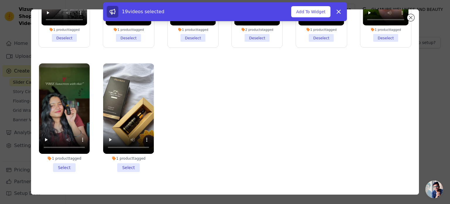
click at [73, 158] on li "1 product tagged Select" at bounding box center [64, 117] width 51 height 108
click at [0, 0] on input "1 product tagged Select" at bounding box center [0, 0] width 0 height 0
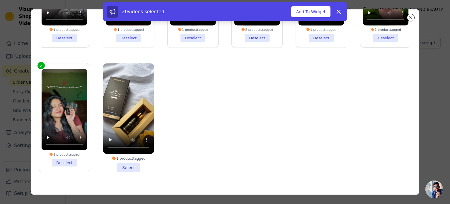
click at [122, 157] on li "1 product tagged Select" at bounding box center [128, 117] width 51 height 108
click at [0, 0] on input "1 product tagged Select" at bounding box center [0, 0] width 0 height 0
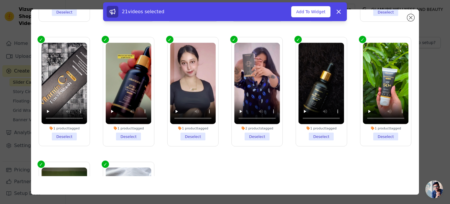
scroll to position [0, 0]
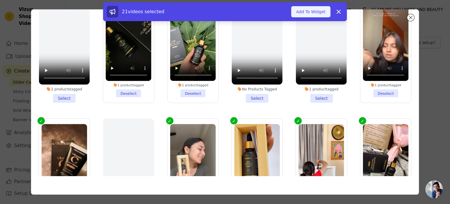
click at [311, 11] on button "Add To Widget" at bounding box center [310, 11] width 39 height 11
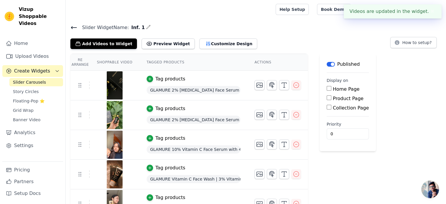
click at [338, 89] on label "Home Page" at bounding box center [346, 89] width 27 height 6
click at [331, 89] on input "Home Page" at bounding box center [329, 88] width 5 height 5
checkbox input "true"
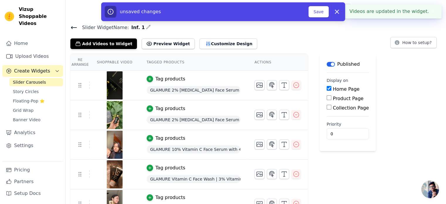
click at [338, 97] on label "Product Page" at bounding box center [348, 99] width 31 height 6
click at [331, 97] on input "Product Page" at bounding box center [329, 97] width 5 height 5
checkbox input "true"
click at [336, 122] on label "Collection Page" at bounding box center [351, 124] width 36 height 6
click at [331, 122] on input "Collection Page" at bounding box center [329, 123] width 5 height 5
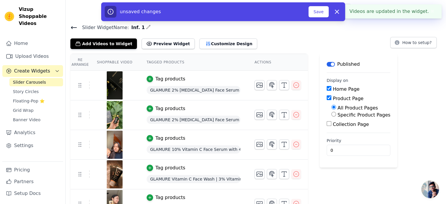
checkbox input "true"
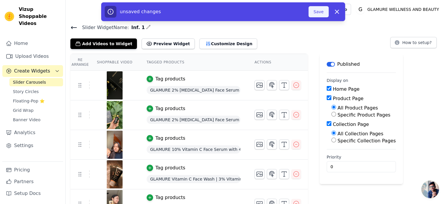
click at [320, 16] on button "Save" at bounding box center [318, 11] width 20 height 11
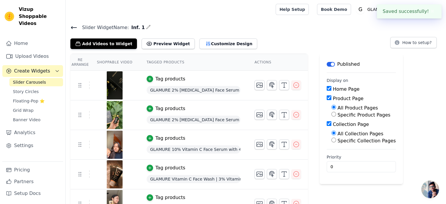
click at [321, 11] on div "Help Setup Book Demo Open user menu G GLAMURE WELLNESS AND BEAUTY Settings Help…" at bounding box center [359, 9] width 166 height 19
click at [215, 45] on button "Customize Design" at bounding box center [228, 43] width 58 height 11
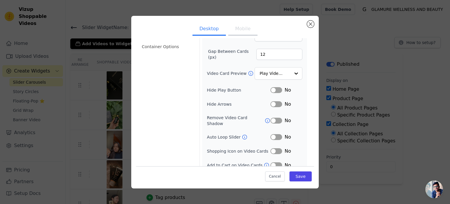
scroll to position [54, 0]
click at [273, 90] on button "Label" at bounding box center [277, 89] width 12 height 6
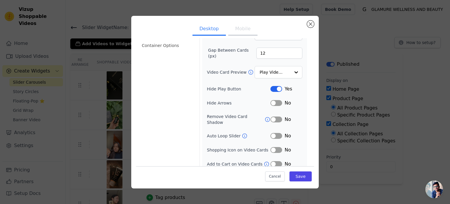
click at [265, 116] on icon at bounding box center [268, 119] width 6 height 6
click at [274, 133] on button "Label" at bounding box center [277, 136] width 12 height 6
click at [272, 147] on button "Label" at bounding box center [277, 150] width 12 height 6
click at [273, 161] on button "Label" at bounding box center [277, 164] width 12 height 6
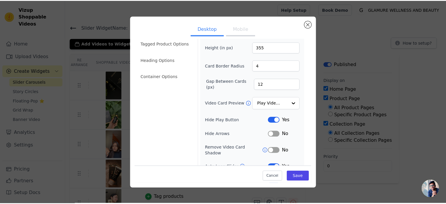
scroll to position [0, 0]
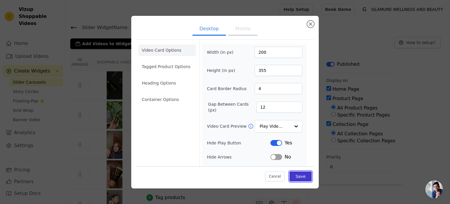
click at [295, 179] on button "Save" at bounding box center [301, 176] width 22 height 10
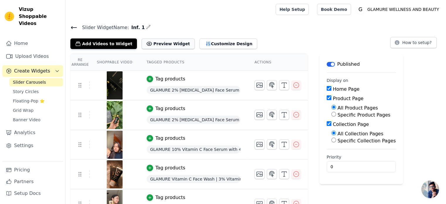
click at [147, 42] on button "Preview Widget" at bounding box center [168, 43] width 53 height 11
click at [215, 42] on button "Customize Design" at bounding box center [228, 43] width 58 height 11
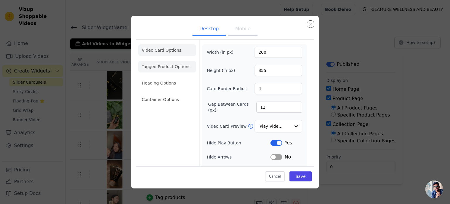
click at [180, 68] on li "Tagged Product Options" at bounding box center [167, 67] width 58 height 12
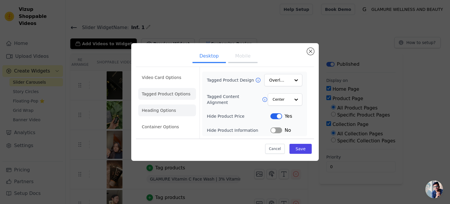
click at [170, 109] on li "Heading Options" at bounding box center [167, 110] width 58 height 12
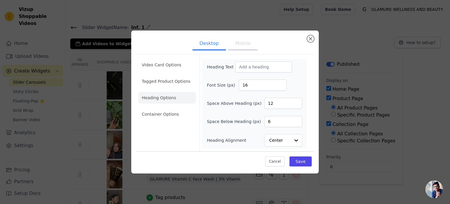
click at [243, 44] on button "Mobile" at bounding box center [242, 44] width 29 height 13
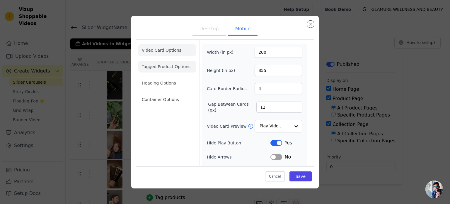
click at [165, 68] on li "Tagged Product Options" at bounding box center [167, 67] width 58 height 12
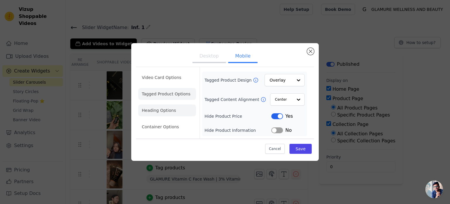
click at [165, 113] on li "Heading Options" at bounding box center [167, 110] width 58 height 12
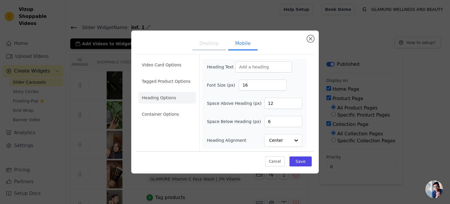
click at [165, 113] on li "Container Options" at bounding box center [167, 114] width 58 height 12
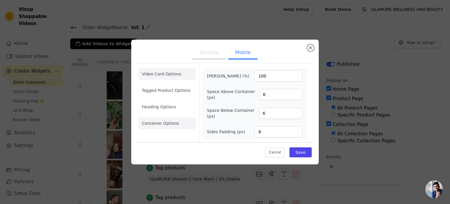
click at [174, 77] on li "Video Card Options" at bounding box center [167, 74] width 58 height 12
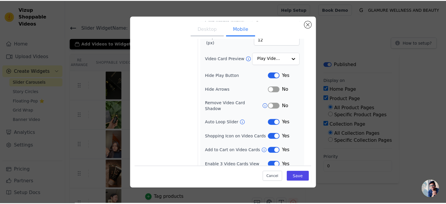
scroll to position [68, 0]
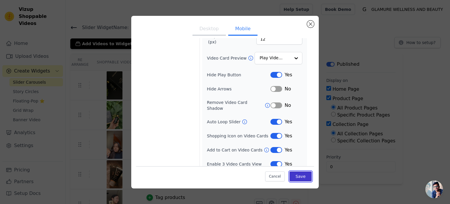
click at [302, 174] on button "Save" at bounding box center [301, 176] width 22 height 10
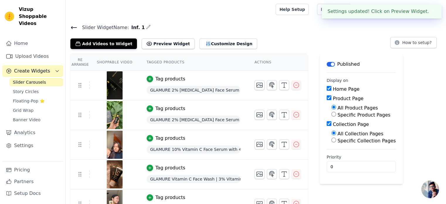
click at [431, 14] on button "✖" at bounding box center [432, 11] width 7 height 7
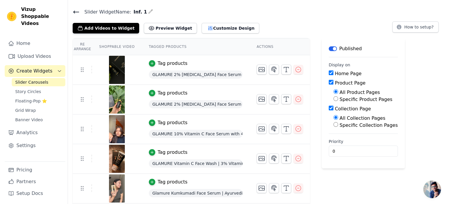
scroll to position [0, 0]
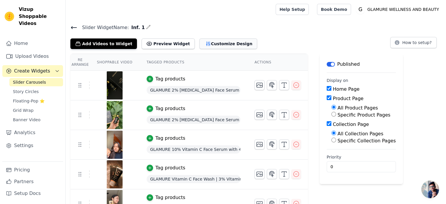
click at [204, 42] on button "Customize Design" at bounding box center [228, 43] width 58 height 11
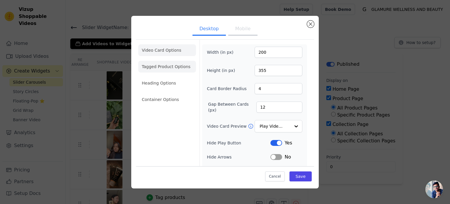
click at [164, 71] on li "Tagged Product Options" at bounding box center [167, 67] width 58 height 12
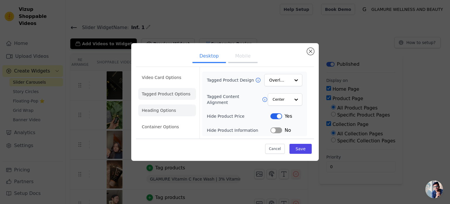
click at [162, 107] on li "Heading Options" at bounding box center [167, 110] width 58 height 12
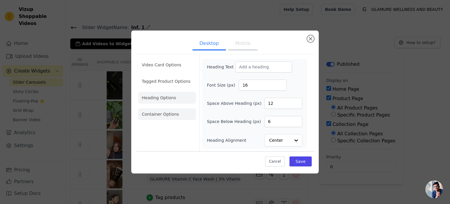
click at [160, 118] on li "Container Options" at bounding box center [167, 114] width 58 height 12
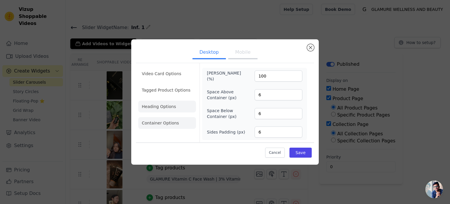
click at [159, 112] on li "Heading Options" at bounding box center [167, 107] width 58 height 12
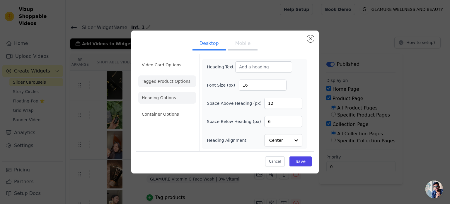
click at [163, 84] on li "Tagged Product Options" at bounding box center [167, 81] width 58 height 12
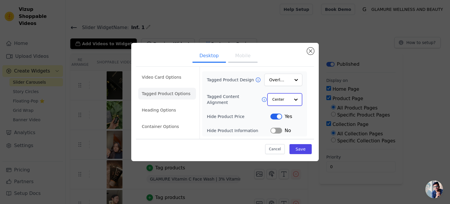
click at [288, 98] on input "Tagged Content Alignment" at bounding box center [282, 100] width 18 height 12
click at [286, 82] on input "Tagged Product Design" at bounding box center [280, 80] width 21 height 12
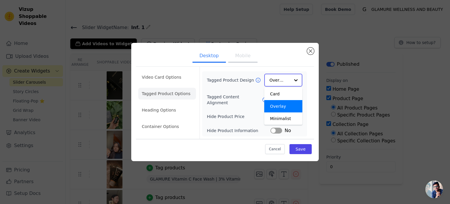
click at [286, 82] on input "Tagged Product Design" at bounding box center [280, 80] width 21 height 12
click at [279, 116] on div "Minimalist" at bounding box center [283, 118] width 38 height 12
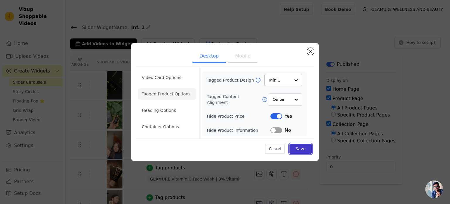
click at [302, 151] on button "Save" at bounding box center [301, 149] width 22 height 10
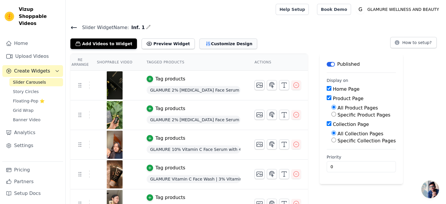
click at [203, 42] on button "Customize Design" at bounding box center [228, 43] width 58 height 11
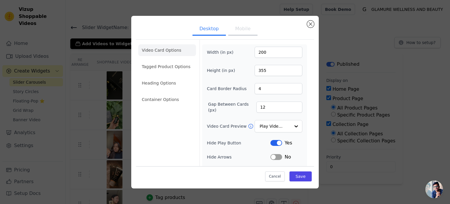
click at [174, 99] on li "Container Options" at bounding box center [167, 100] width 58 height 12
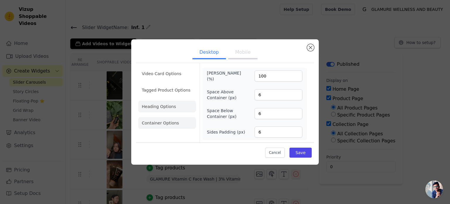
click at [174, 104] on li "Heading Options" at bounding box center [167, 107] width 58 height 12
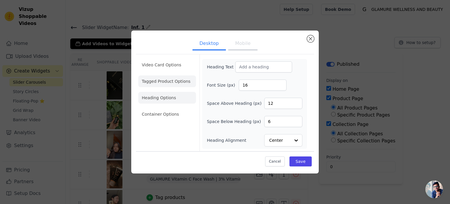
click at [149, 81] on li "Tagged Product Options" at bounding box center [167, 81] width 58 height 12
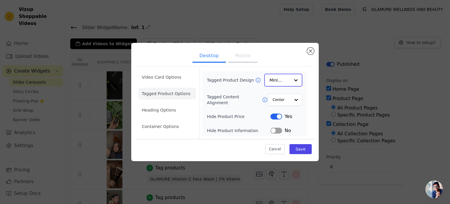
click at [285, 85] on input "Tagged Product Design" at bounding box center [280, 80] width 21 height 12
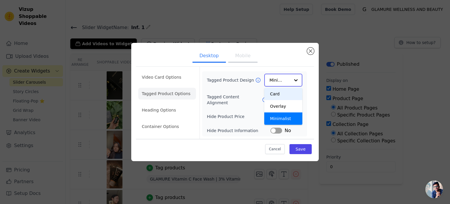
click at [280, 96] on div "Card" at bounding box center [283, 94] width 38 height 12
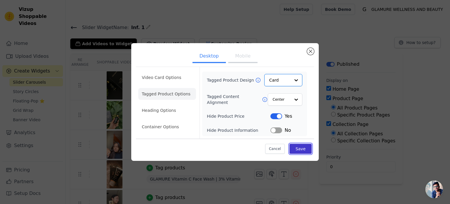
click at [298, 150] on button "Save" at bounding box center [301, 149] width 22 height 10
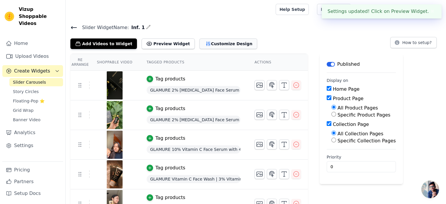
click at [206, 42] on button "Customize Design" at bounding box center [228, 43] width 58 height 11
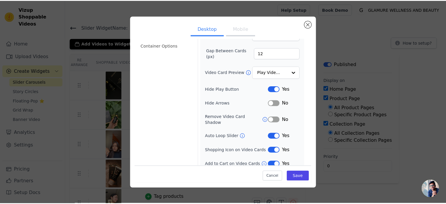
scroll to position [54, 0]
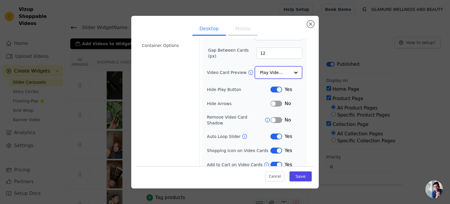
click at [277, 70] on input "Video Card Preview" at bounding box center [275, 73] width 30 height 12
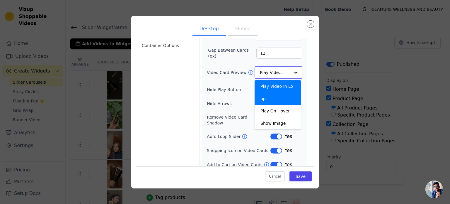
click at [277, 70] on input "Video Card Preview" at bounding box center [275, 73] width 30 height 12
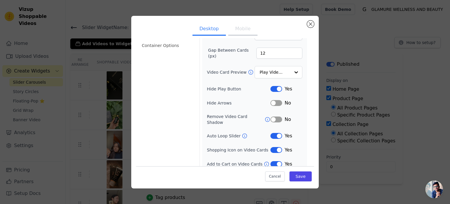
click at [273, 116] on button "Label" at bounding box center [277, 119] width 12 height 6
click at [299, 173] on button "Save" at bounding box center [301, 176] width 22 height 10
